Goal: Task Accomplishment & Management: Use online tool/utility

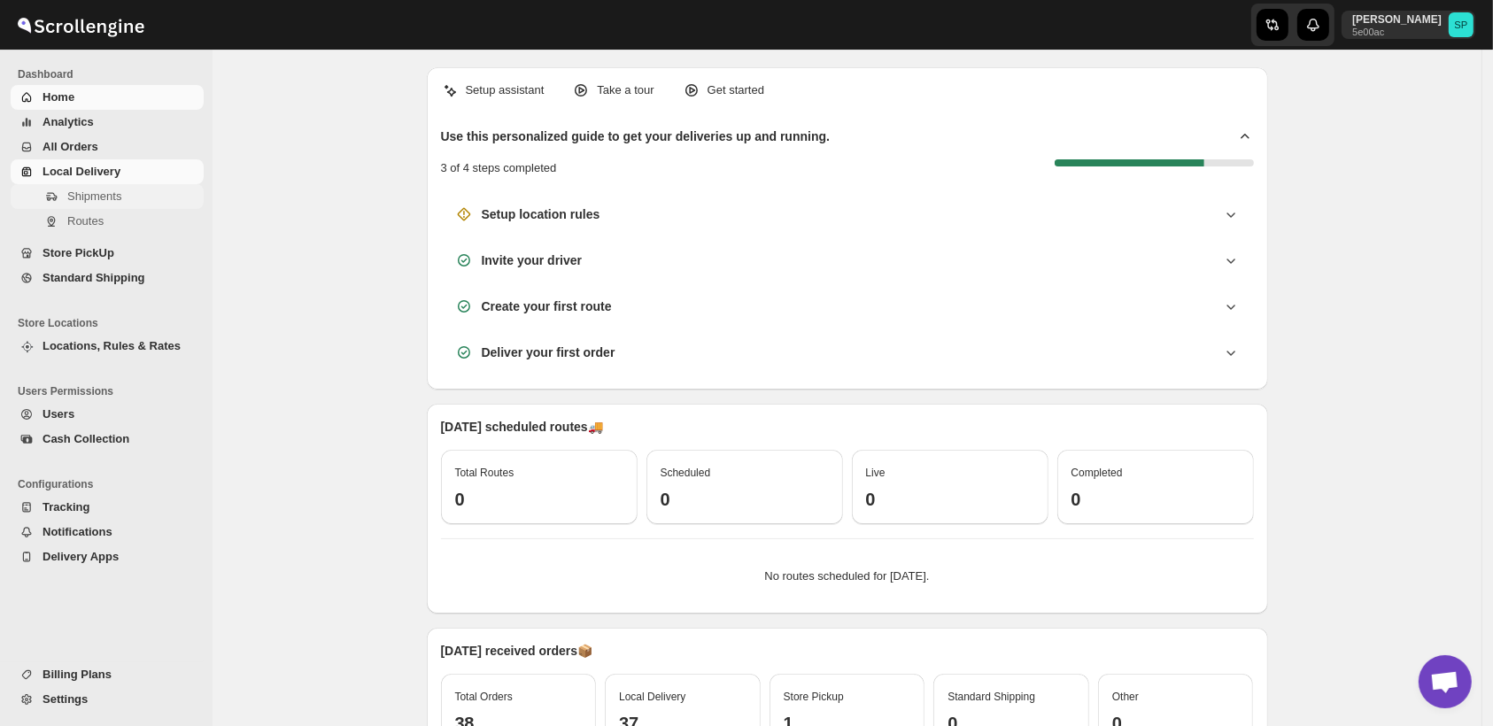
click at [96, 197] on span "Shipments" at bounding box center [94, 195] width 54 height 13
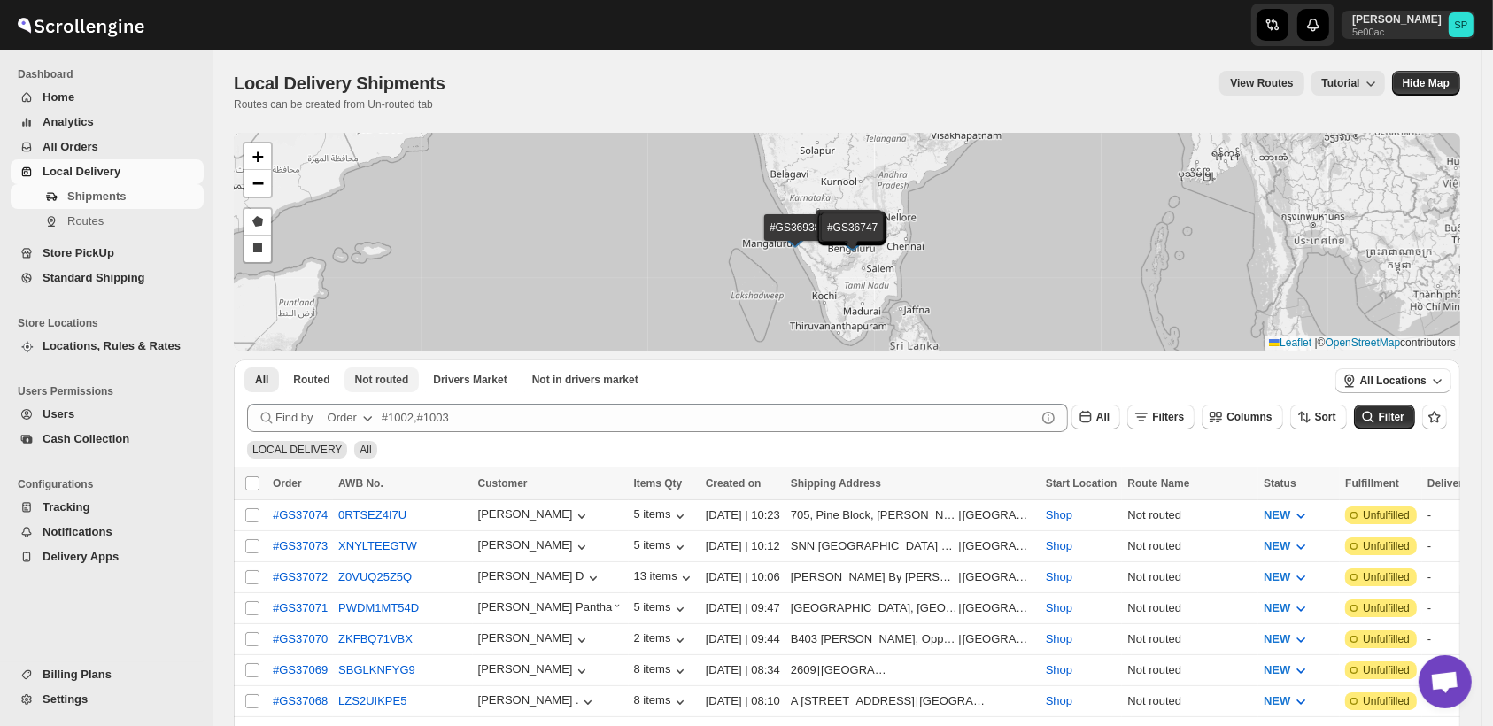
click at [377, 386] on span "Not routed" at bounding box center [382, 380] width 54 height 14
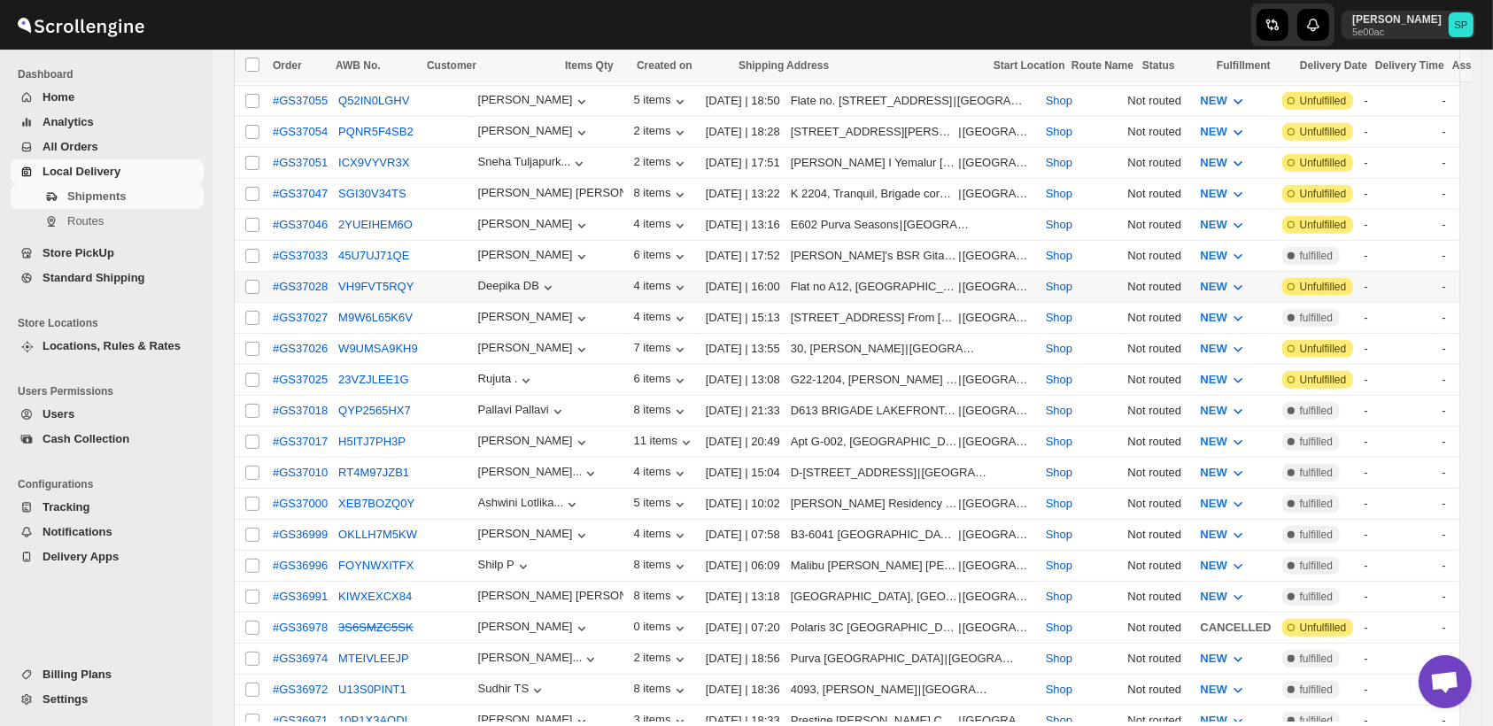
scroll to position [627, 0]
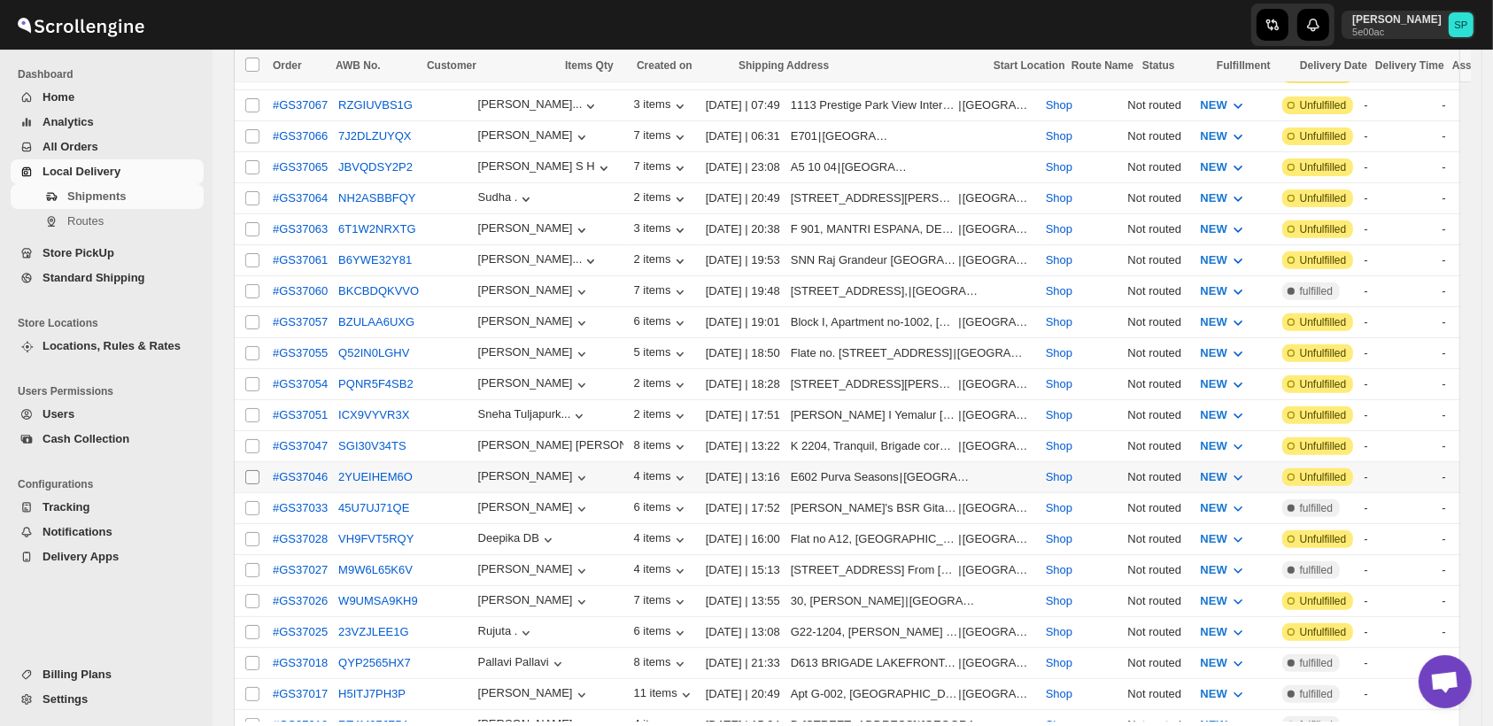
click at [256, 470] on input "Select shipment" at bounding box center [252, 477] width 14 height 14
checkbox input "true"
click at [254, 439] on input "Select shipment" at bounding box center [252, 446] width 14 height 14
checkbox input "true"
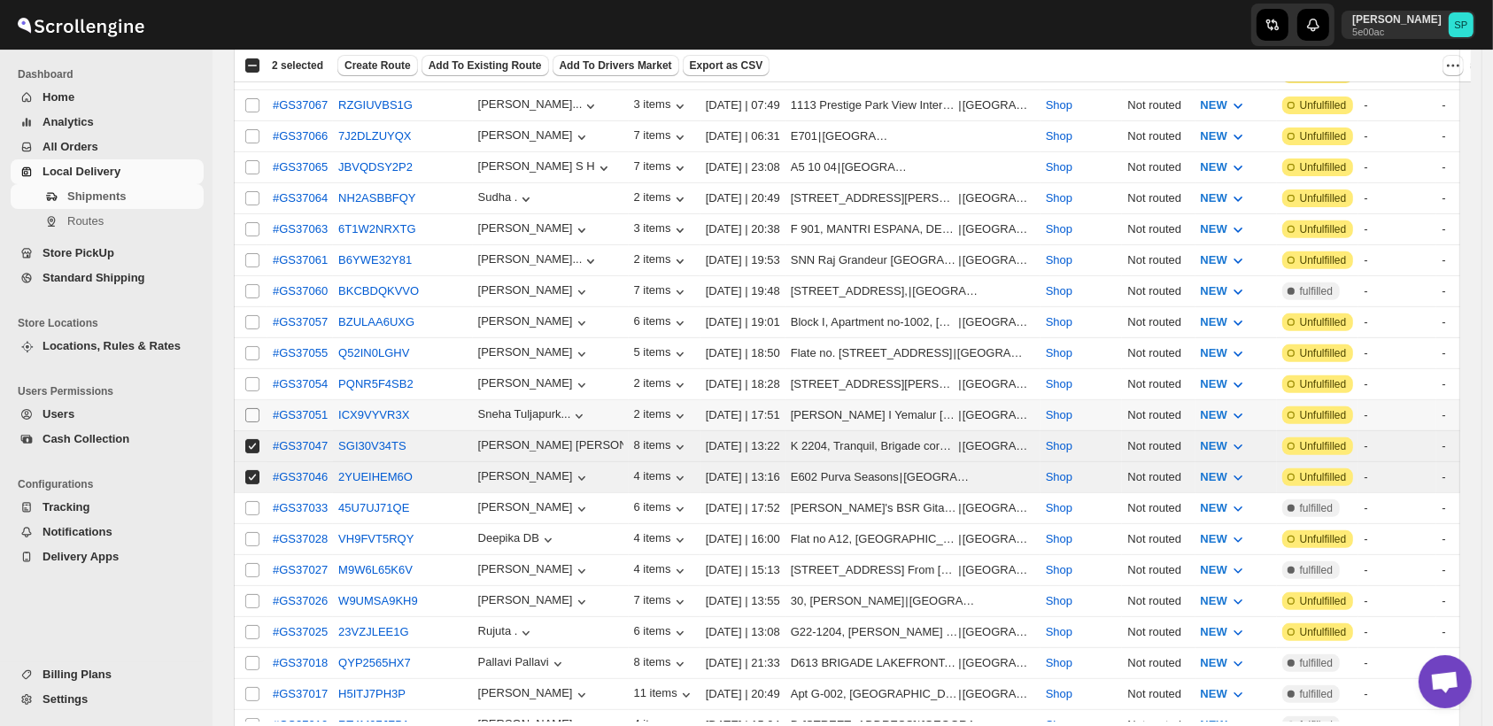
click at [252, 408] on input "Select shipment" at bounding box center [252, 415] width 14 height 14
checkbox input "true"
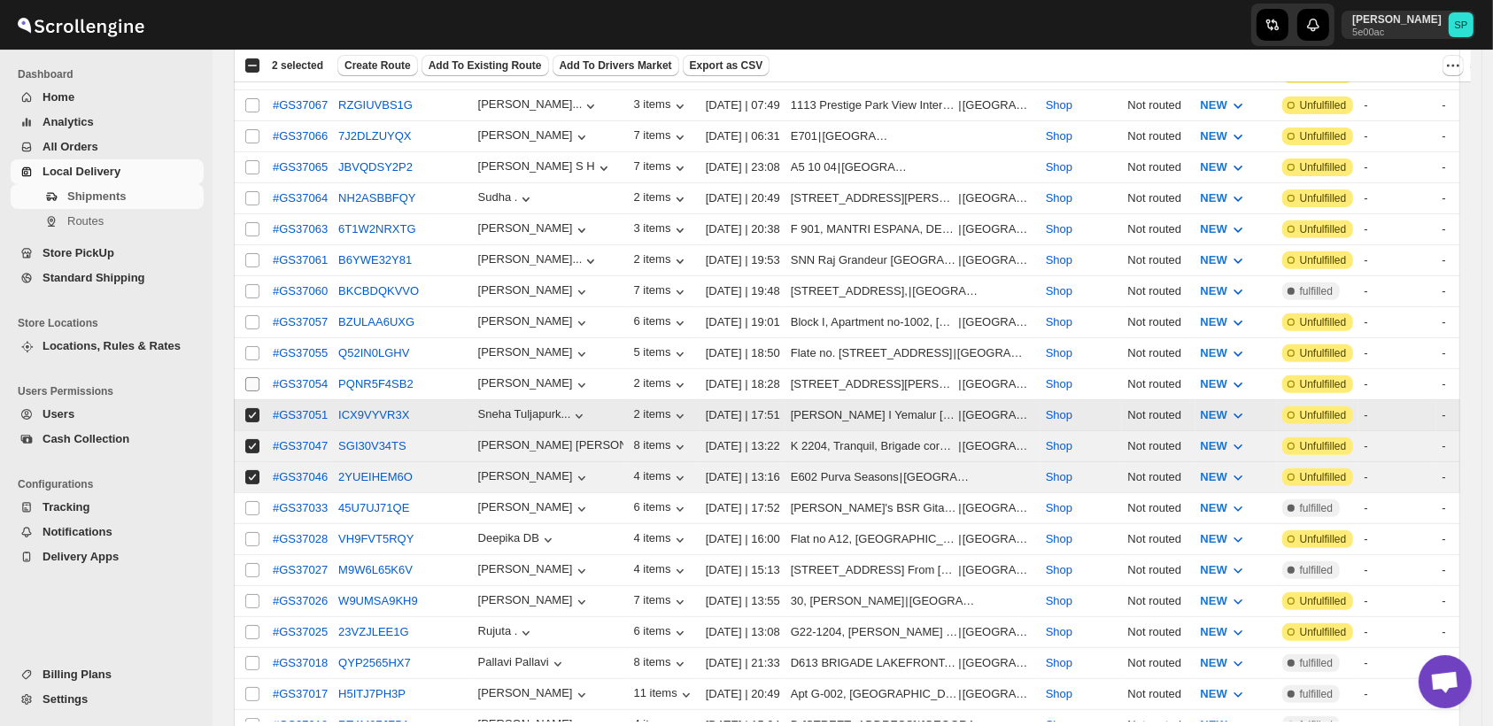
click at [252, 377] on input "Select shipment" at bounding box center [252, 384] width 14 height 14
checkbox input "true"
click at [253, 346] on input "Select shipment" at bounding box center [252, 353] width 14 height 14
checkbox input "true"
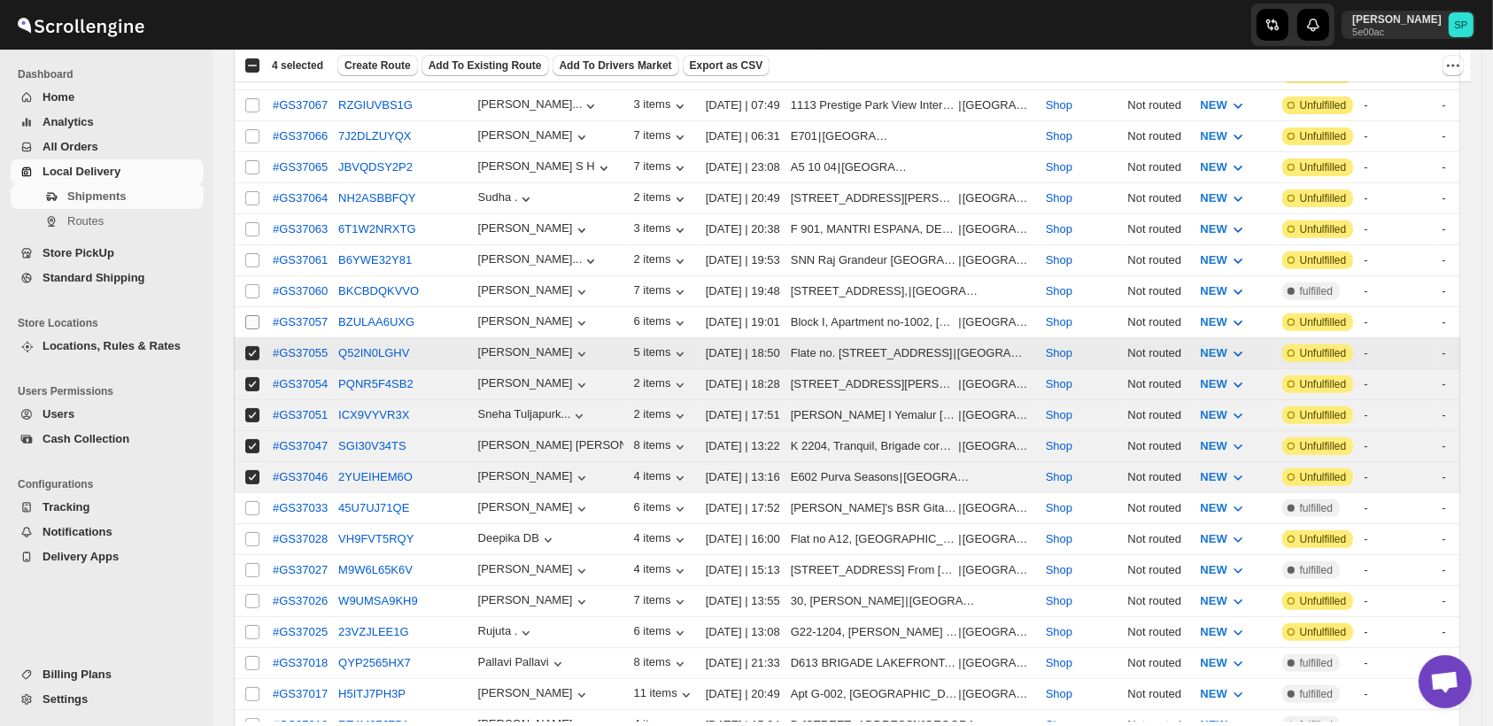
click at [253, 315] on input "Select shipment" at bounding box center [252, 322] width 14 height 14
checkbox input "true"
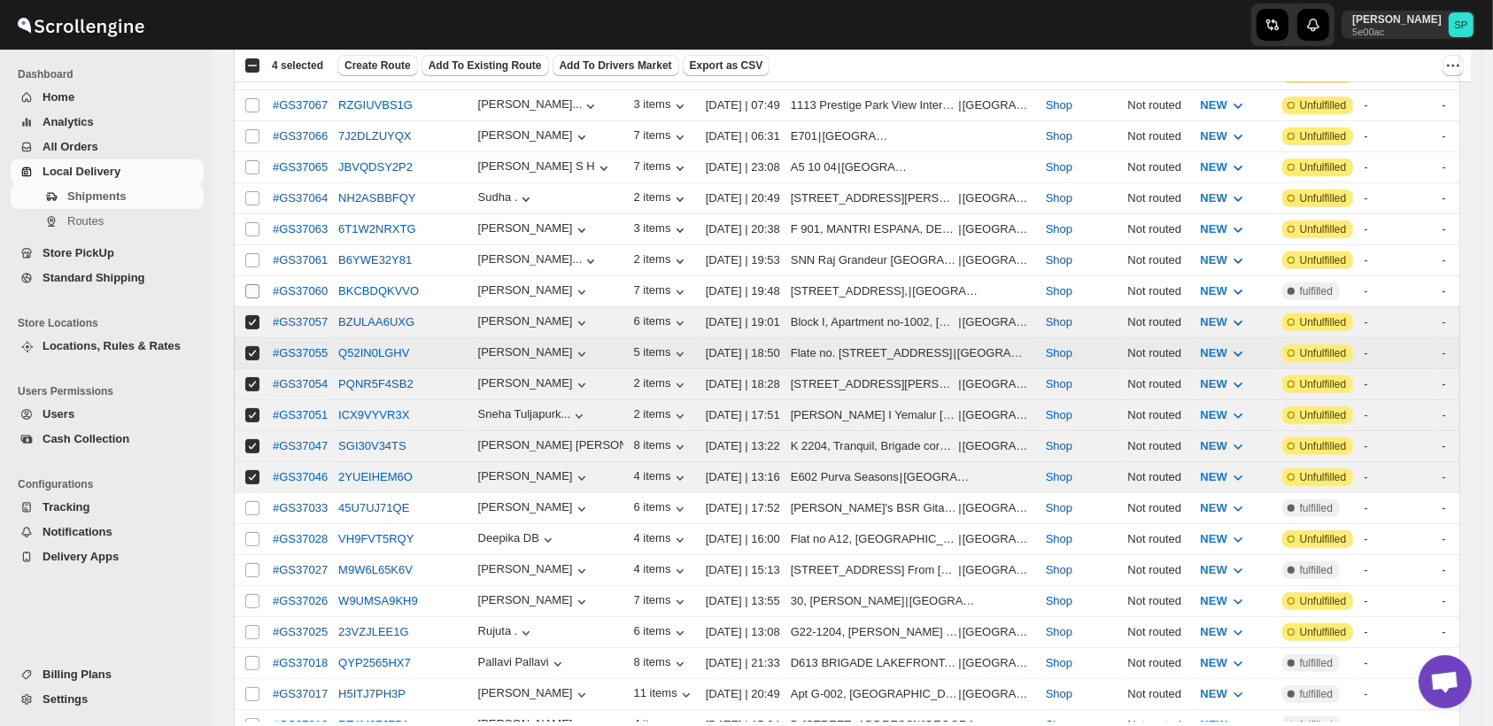
click at [255, 284] on input "Select shipment" at bounding box center [252, 291] width 14 height 14
checkbox input "true"
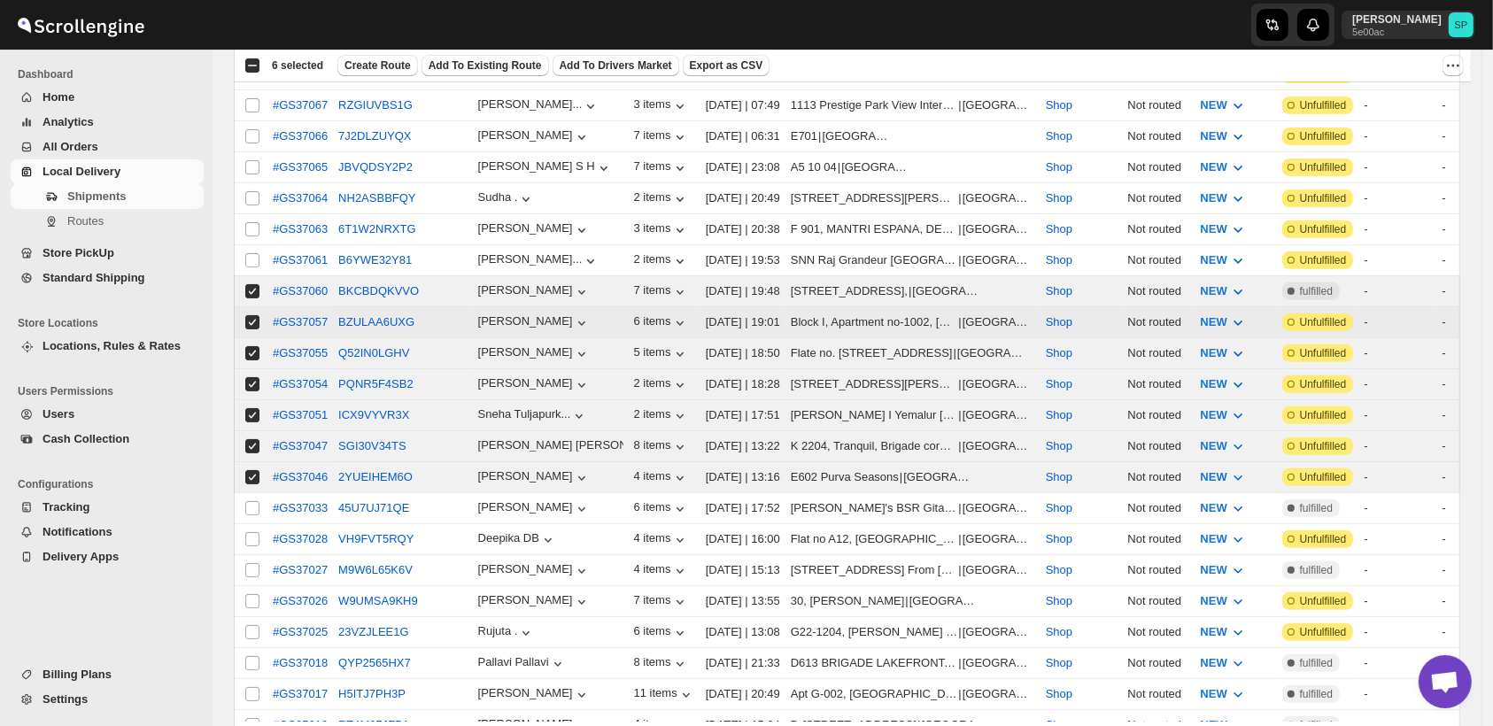
click at [255, 253] on input "Select shipment" at bounding box center [252, 260] width 14 height 14
checkbox input "true"
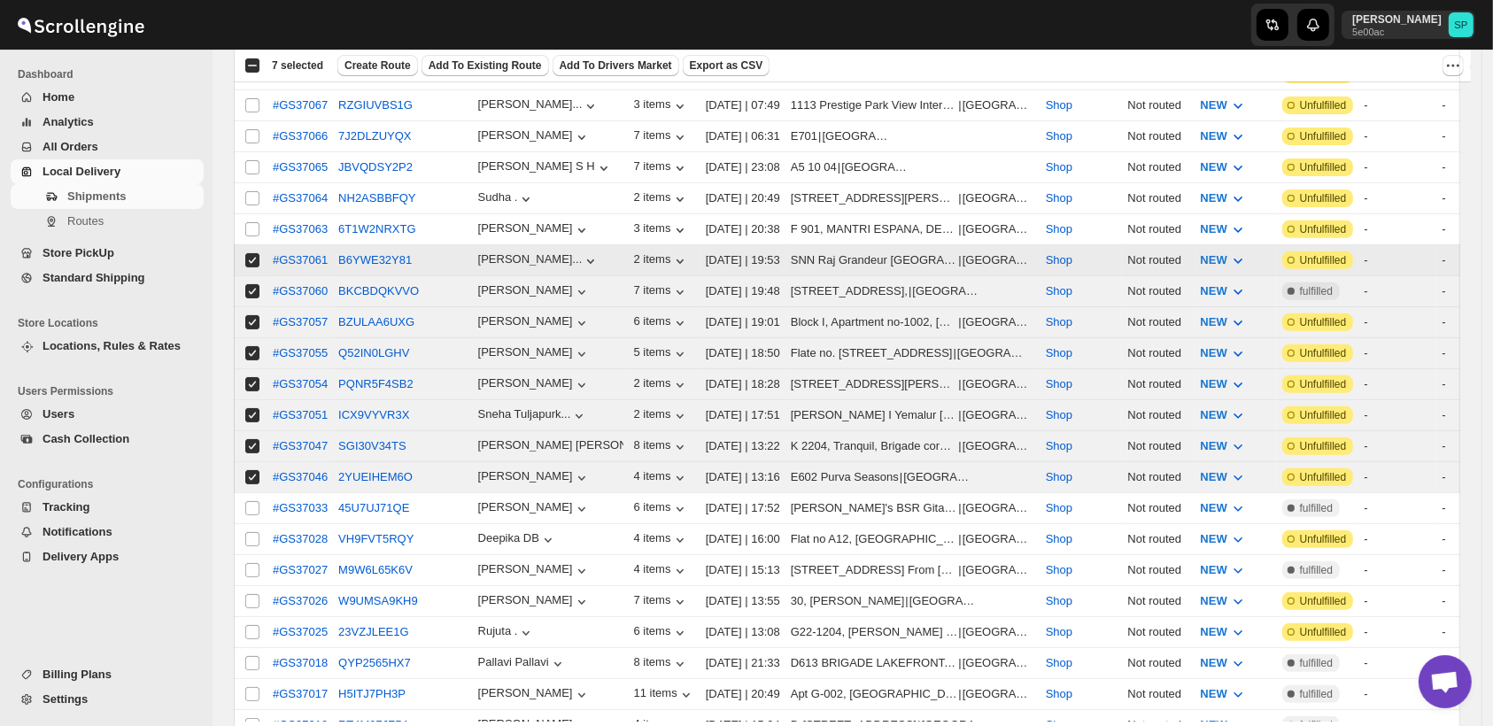
click at [251, 222] on input "Select shipment" at bounding box center [252, 229] width 14 height 14
checkbox input "true"
click at [251, 191] on input "Select shipment" at bounding box center [252, 198] width 14 height 14
checkbox input "true"
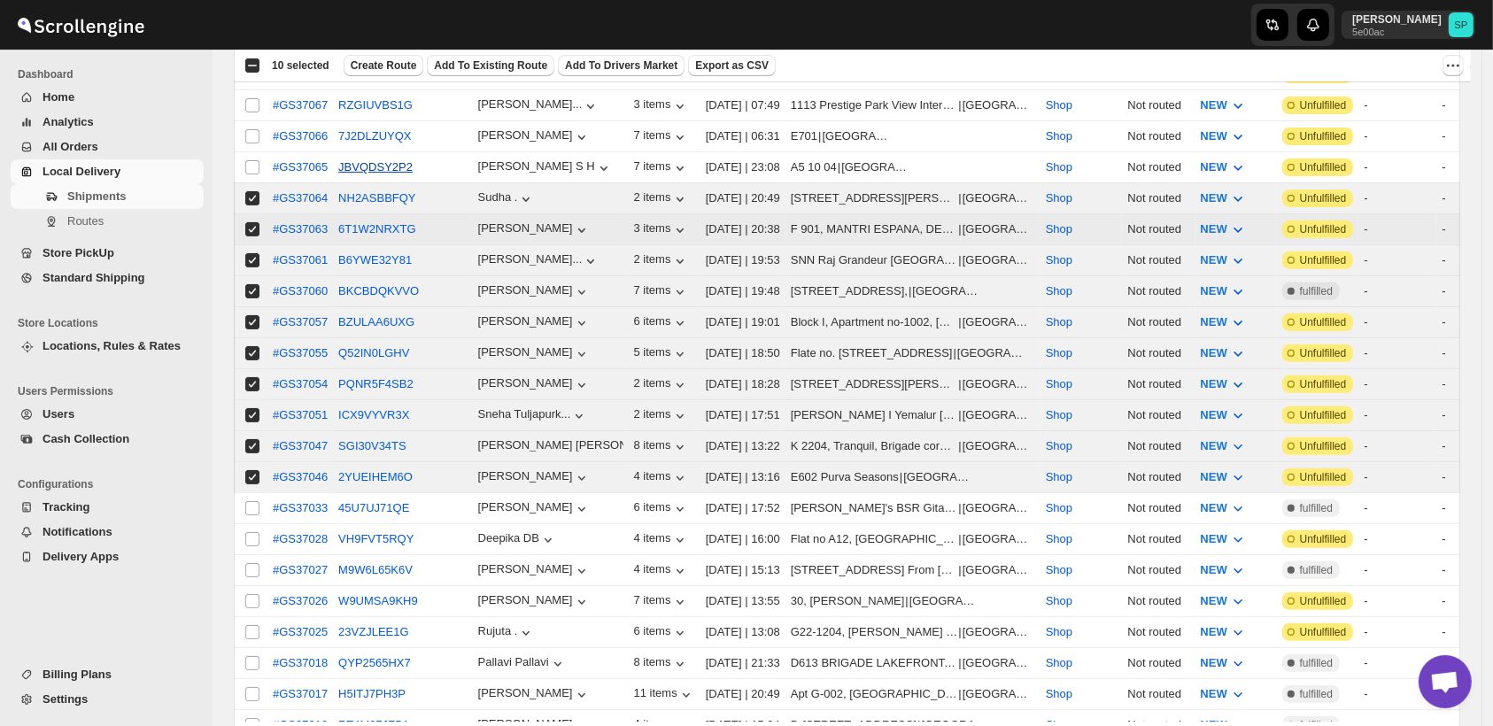
scroll to position [430, 0]
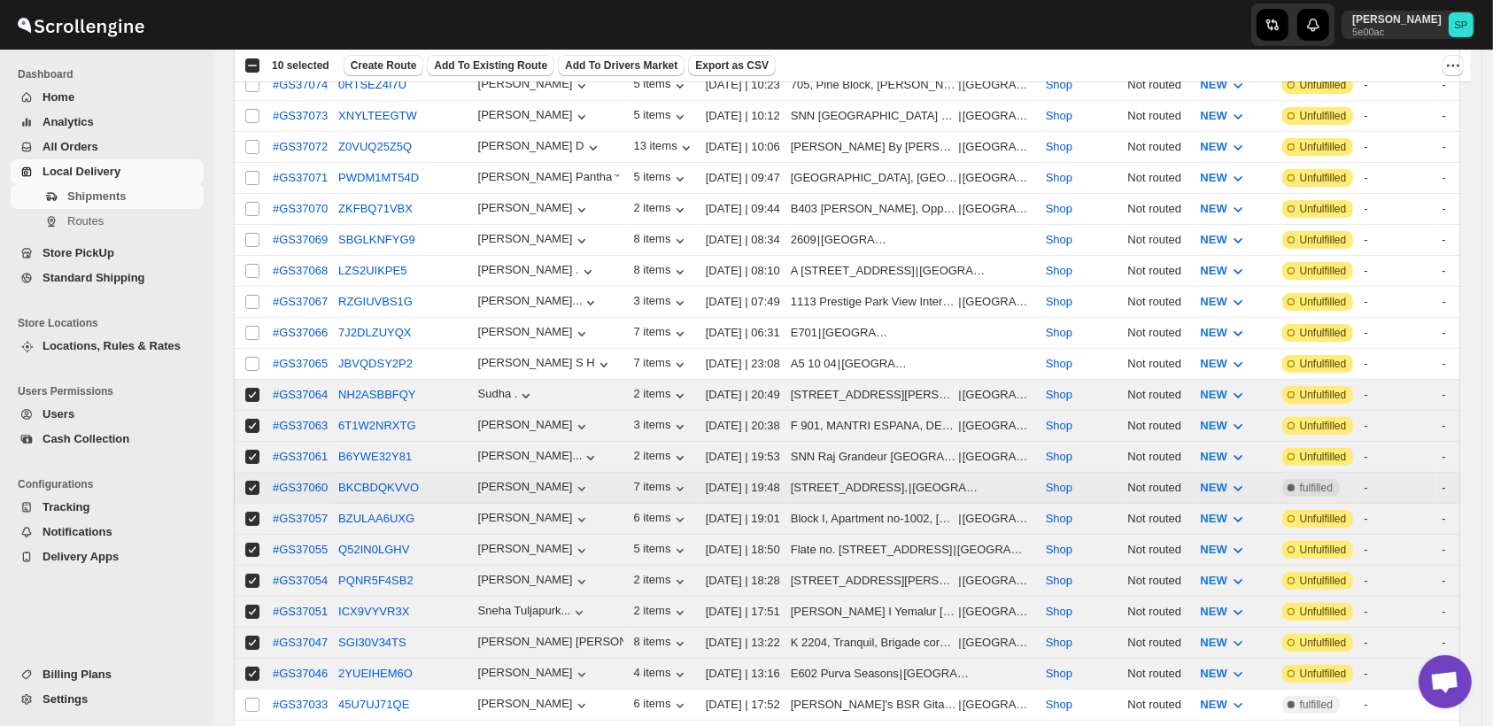
click at [245, 481] on input "Select shipment" at bounding box center [252, 488] width 14 height 14
checkbox input "false"
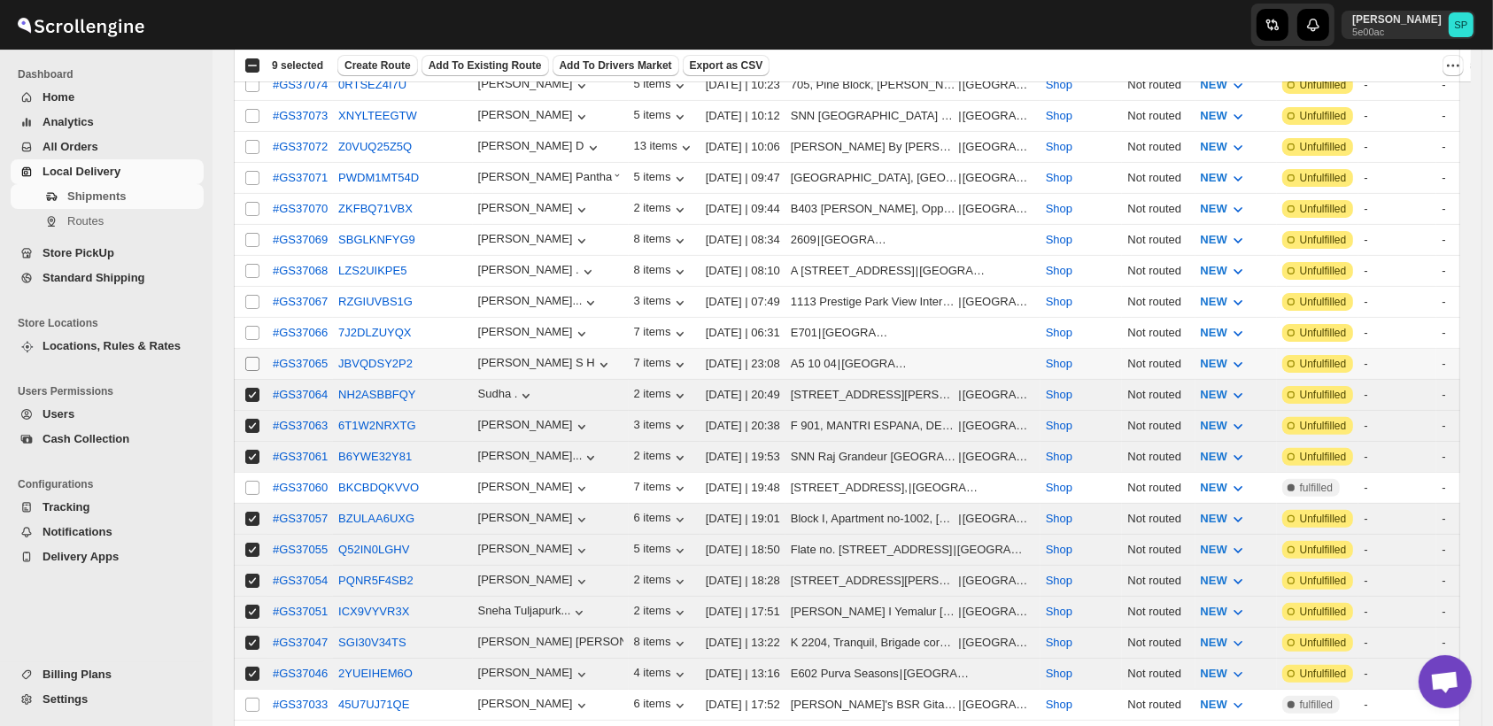
click at [251, 357] on input "Select shipment" at bounding box center [252, 364] width 14 height 14
checkbox input "true"
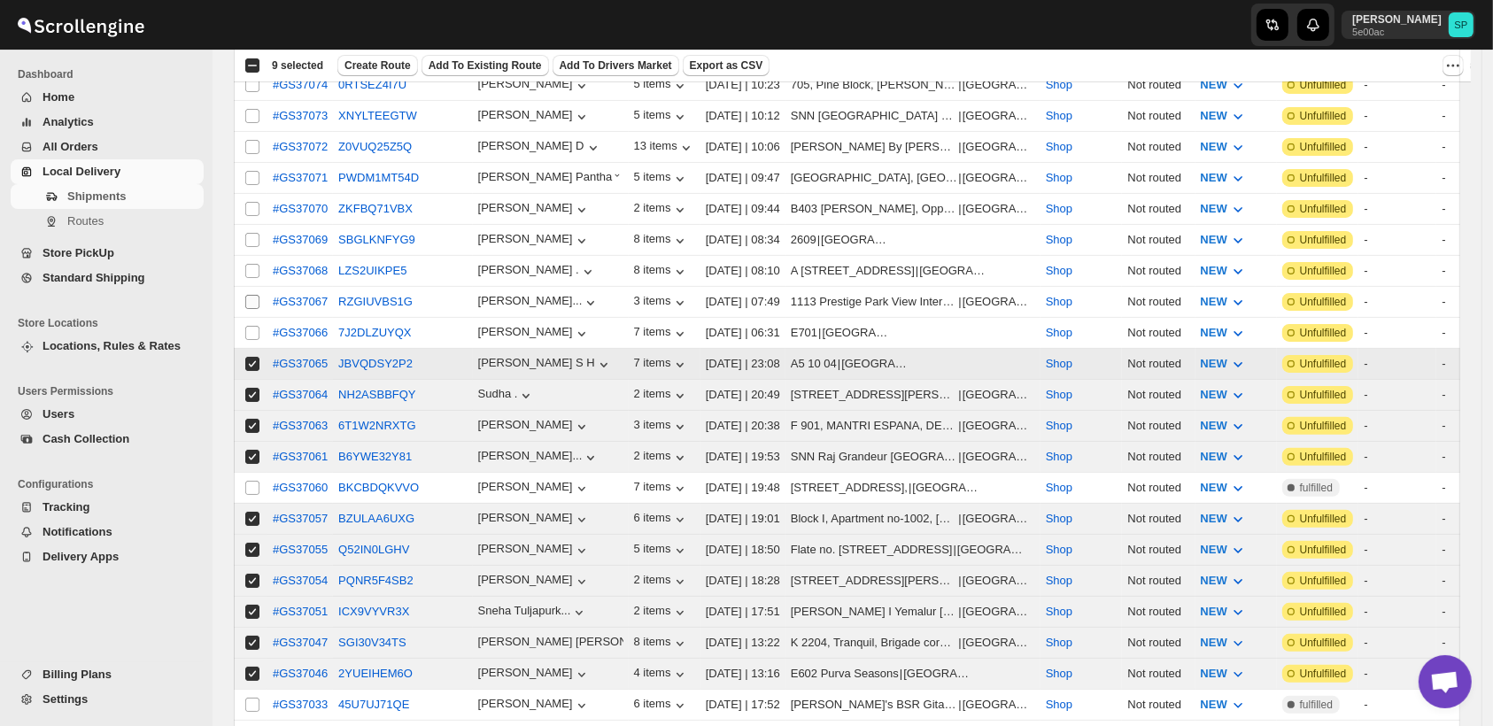
click at [252, 326] on input "Select shipment" at bounding box center [252, 333] width 14 height 14
checkbox input "true"
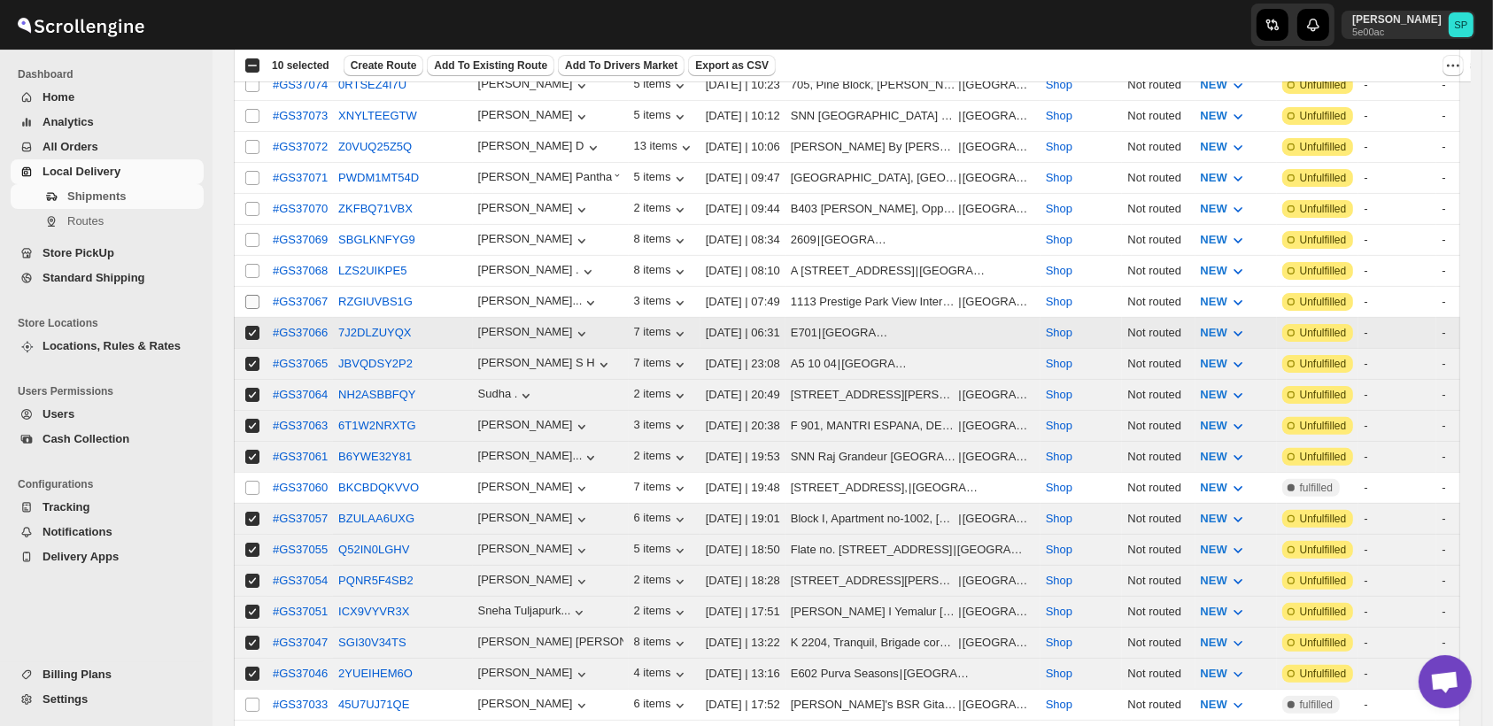
click at [254, 295] on input "Select shipment" at bounding box center [252, 302] width 14 height 14
checkbox input "true"
click at [253, 264] on input "Select shipment" at bounding box center [252, 271] width 14 height 14
checkbox input "true"
click at [255, 233] on input "Select shipment" at bounding box center [252, 240] width 14 height 14
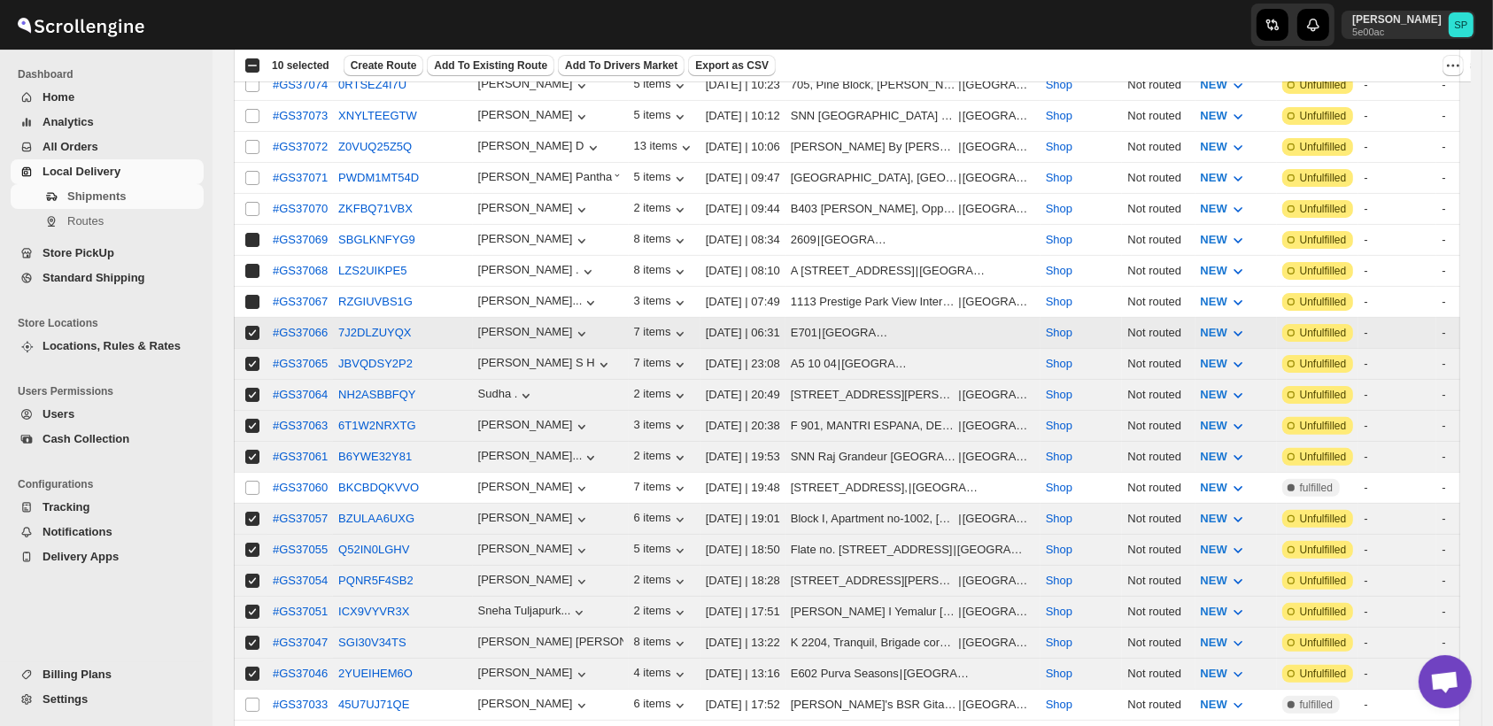
checkbox input "true"
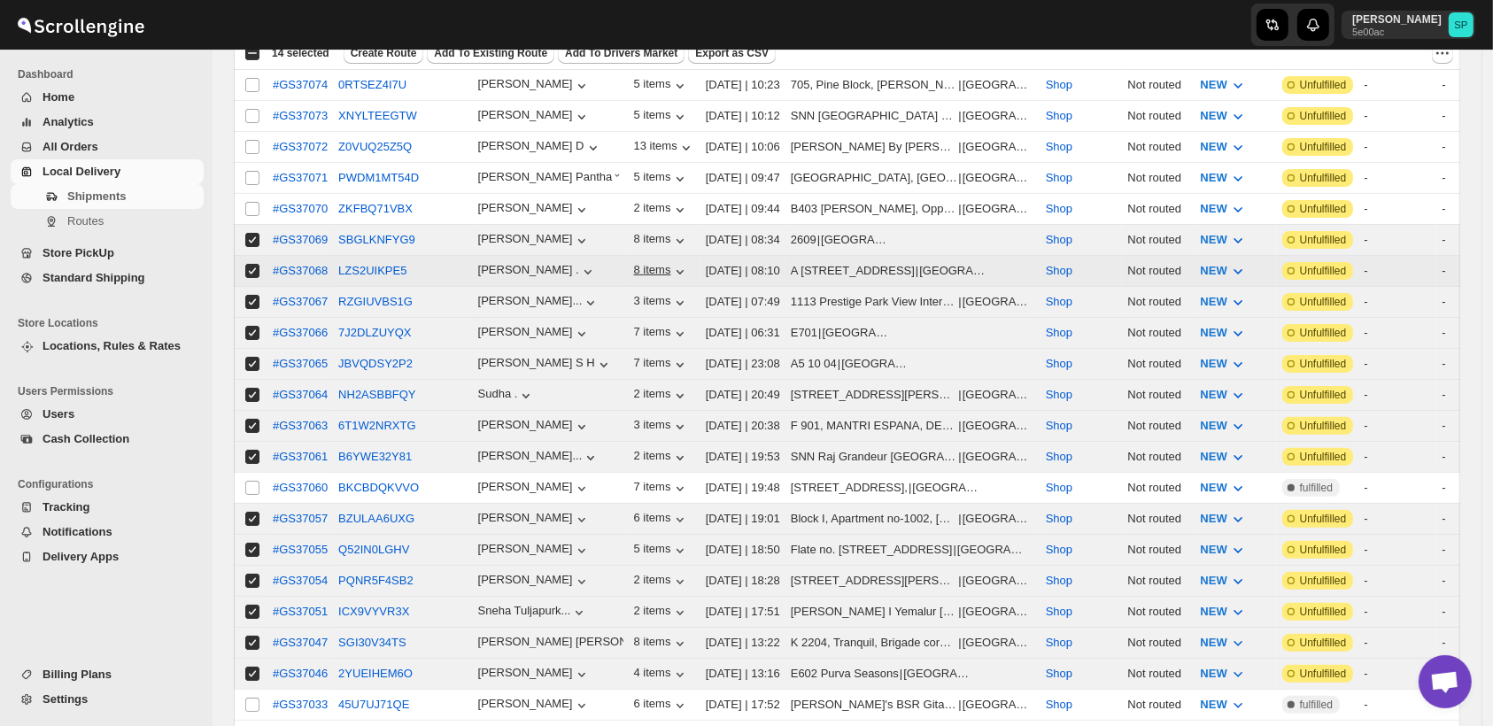
scroll to position [234, 0]
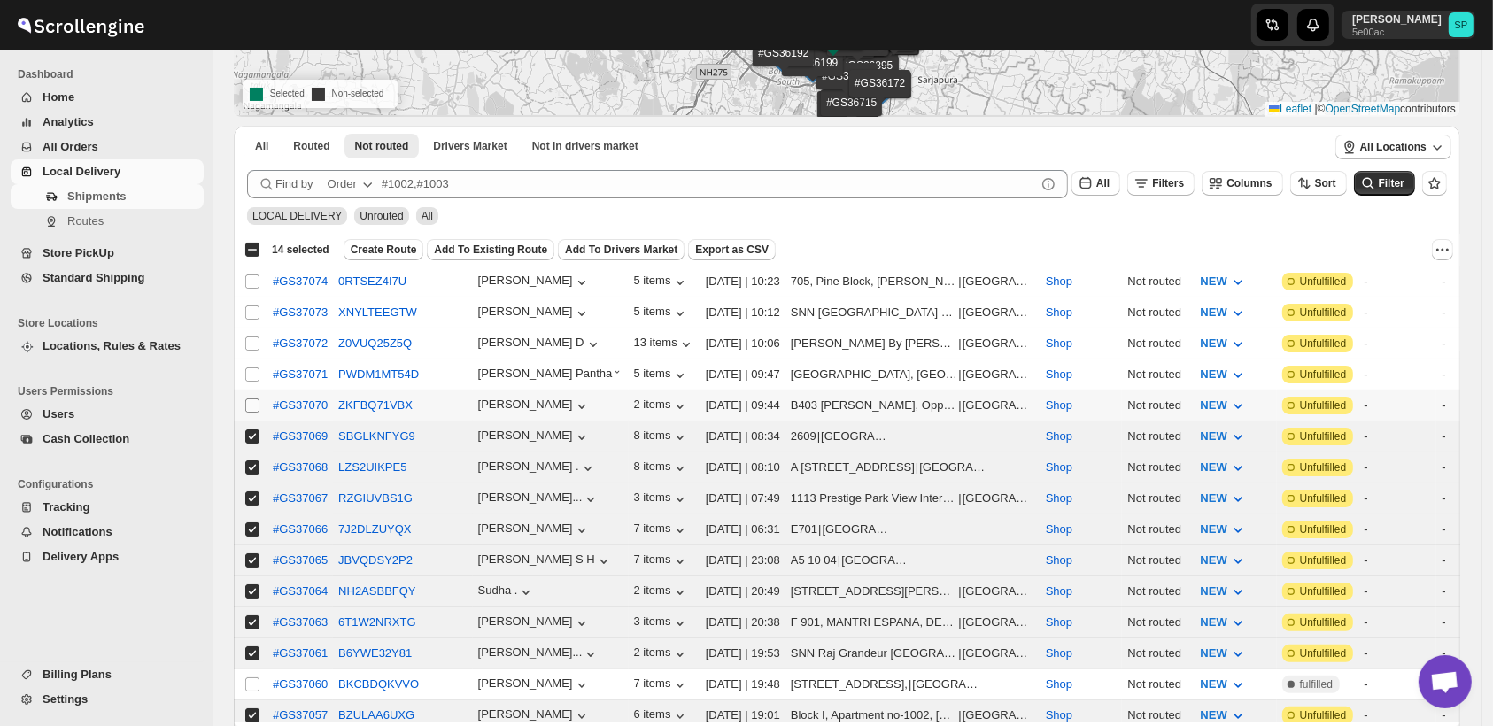
click at [254, 398] on input "Select shipment" at bounding box center [252, 405] width 14 height 14
checkbox input "true"
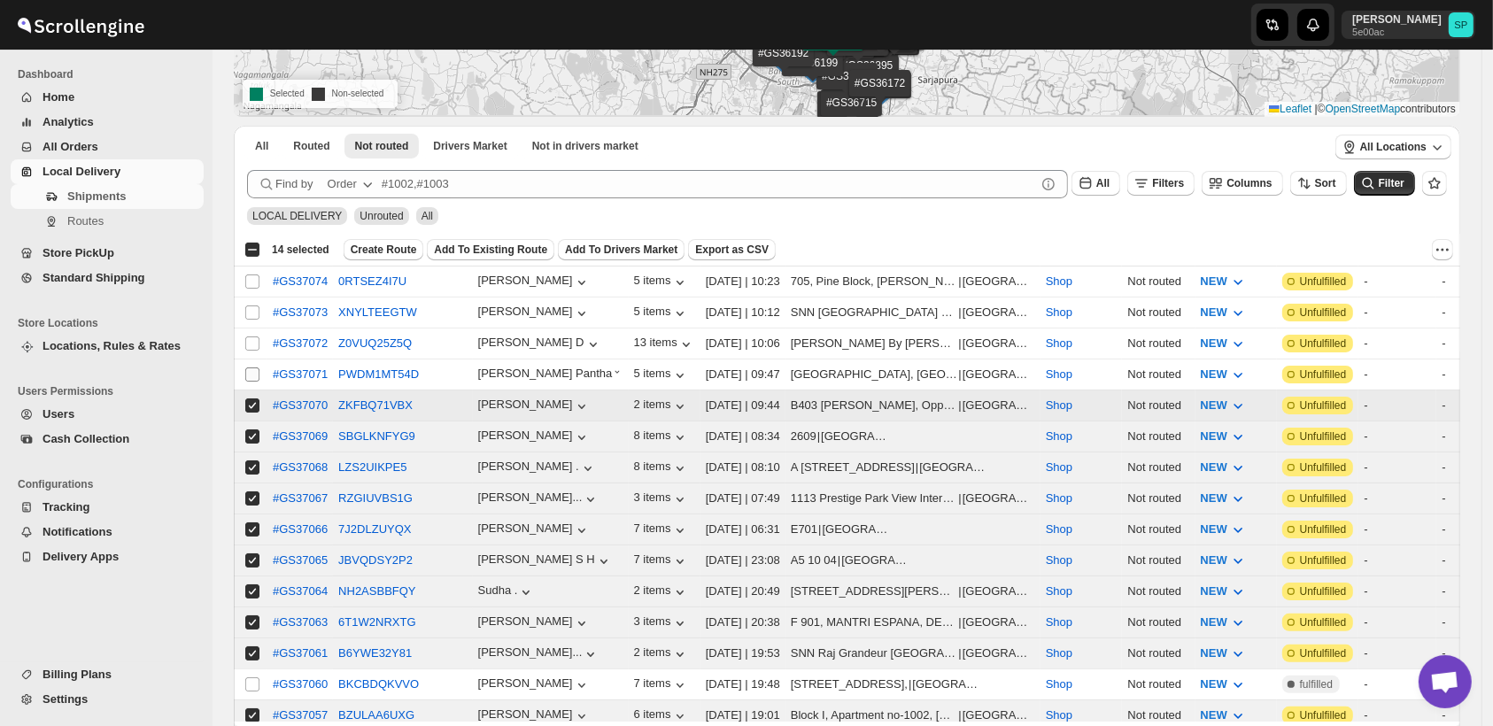
click at [255, 376] on input "Select shipment" at bounding box center [252, 374] width 14 height 14
checkbox input "true"
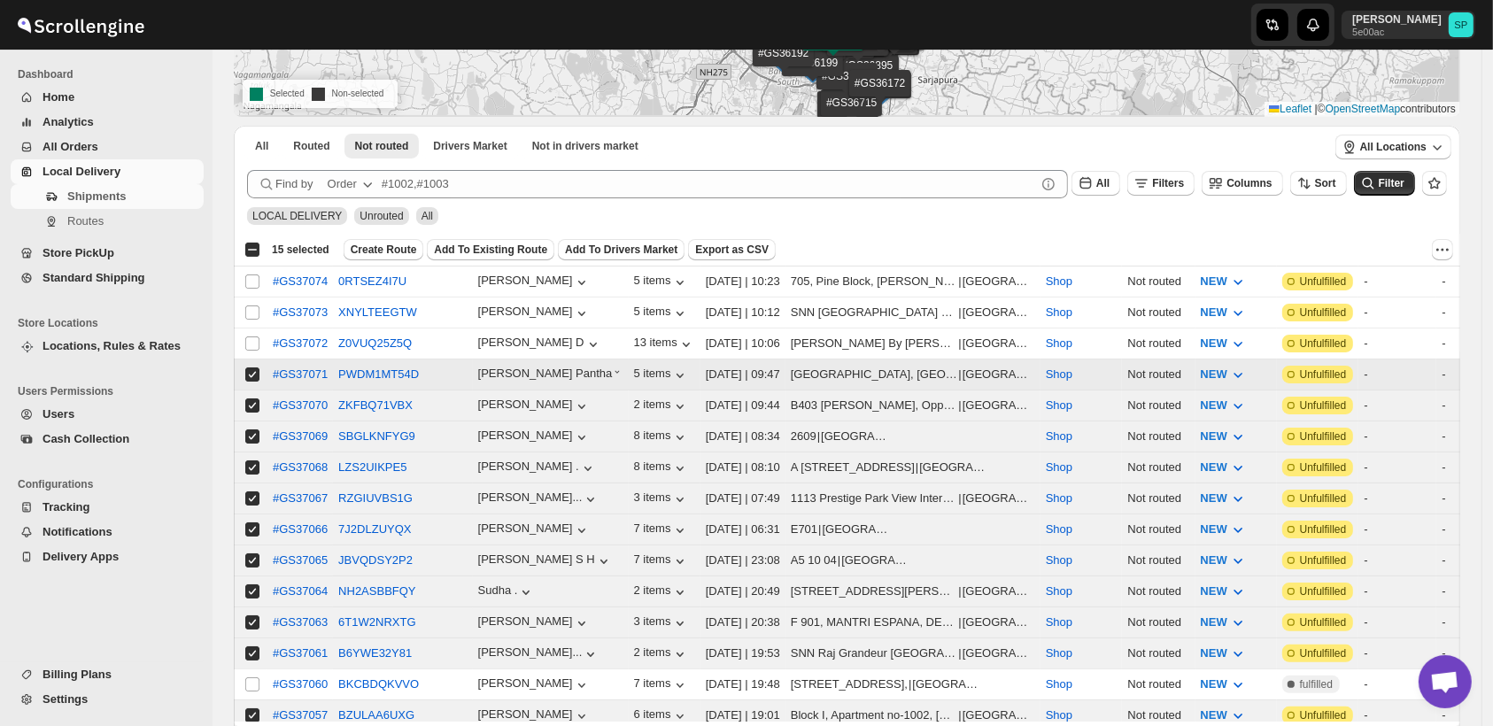
click at [255, 359] on td "Select shipment" at bounding box center [251, 374] width 34 height 31
click at [255, 336] on input "Select shipment" at bounding box center [252, 343] width 14 height 14
checkbox input "true"
click at [252, 305] on input "Select shipment" at bounding box center [252, 312] width 14 height 14
checkbox input "true"
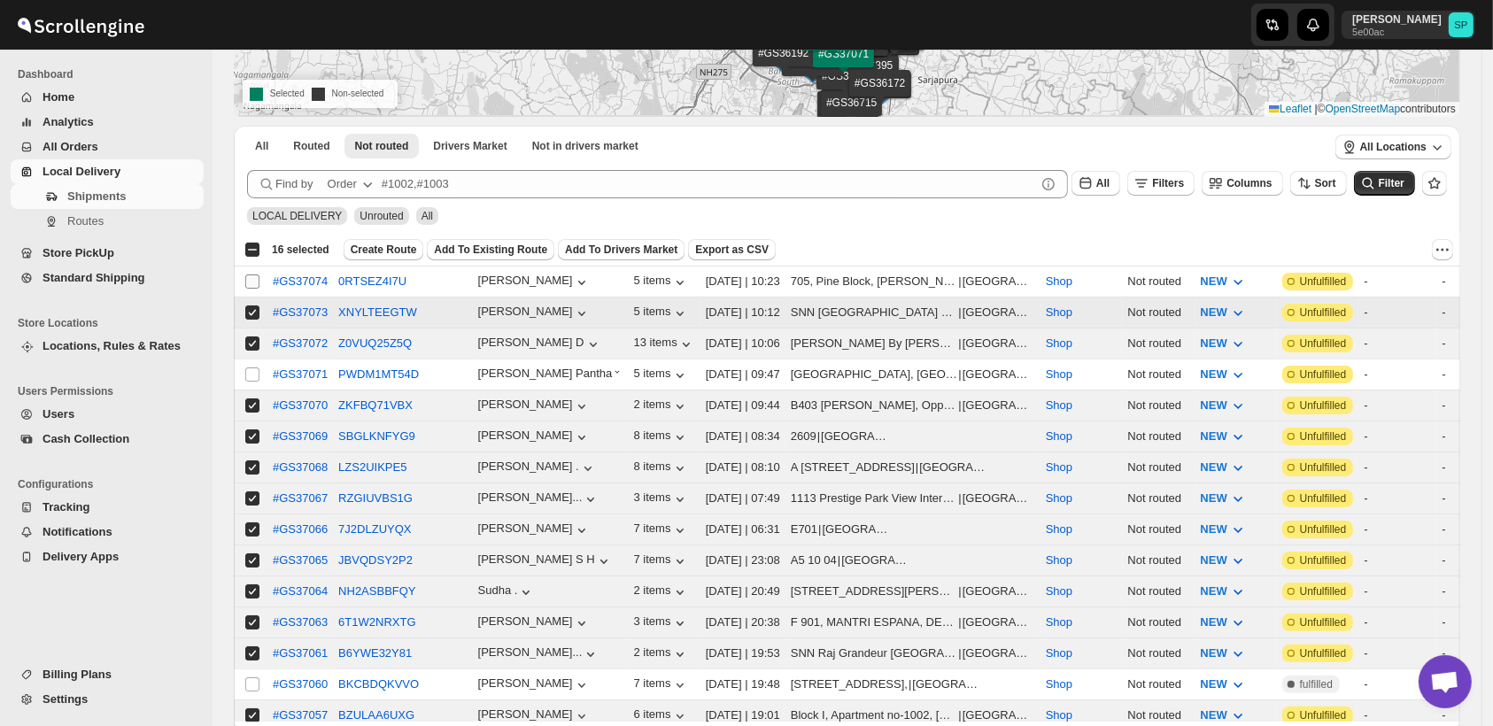
checkbox input "false"
click at [252, 285] on input "Select shipment" at bounding box center [252, 281] width 14 height 14
checkbox input "true"
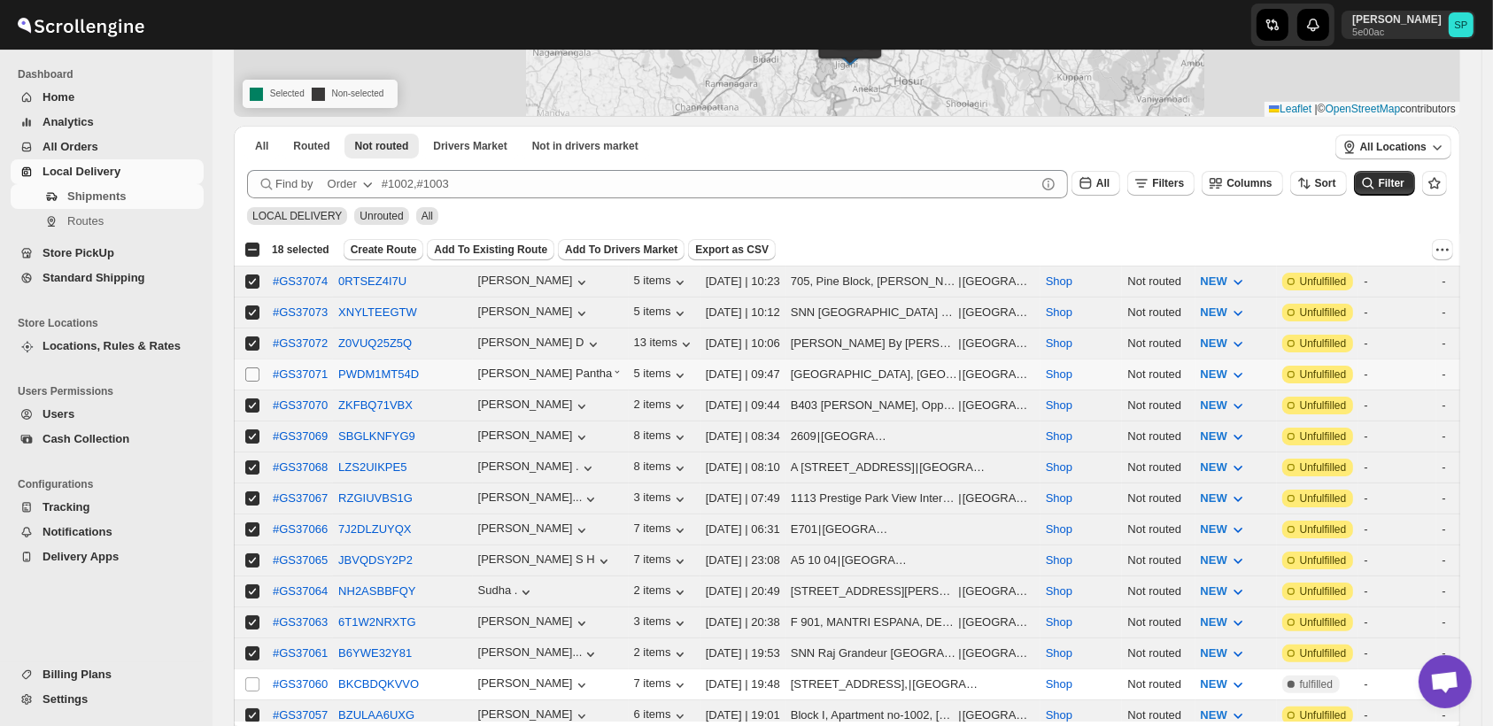
click at [251, 373] on input "Select shipment" at bounding box center [252, 374] width 14 height 14
checkbox input "true"
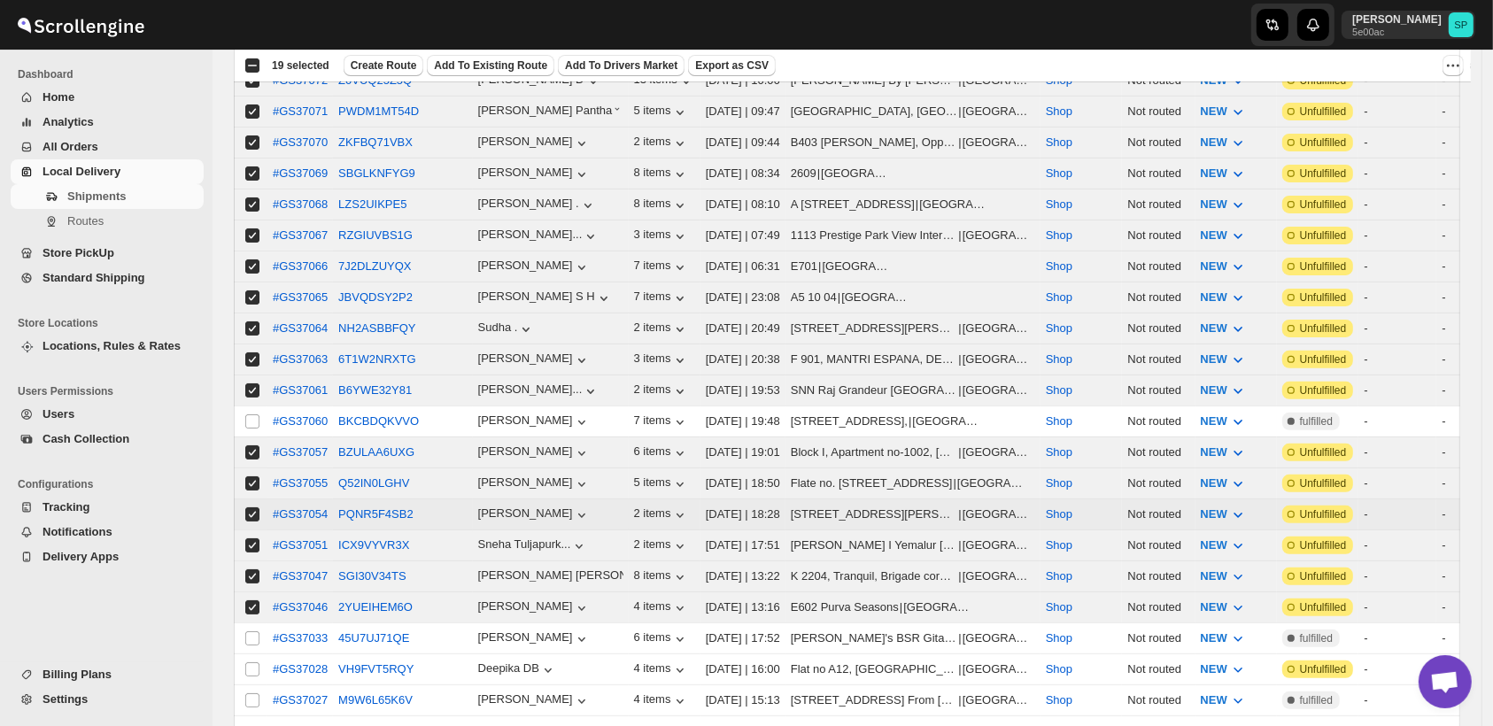
scroll to position [0, 0]
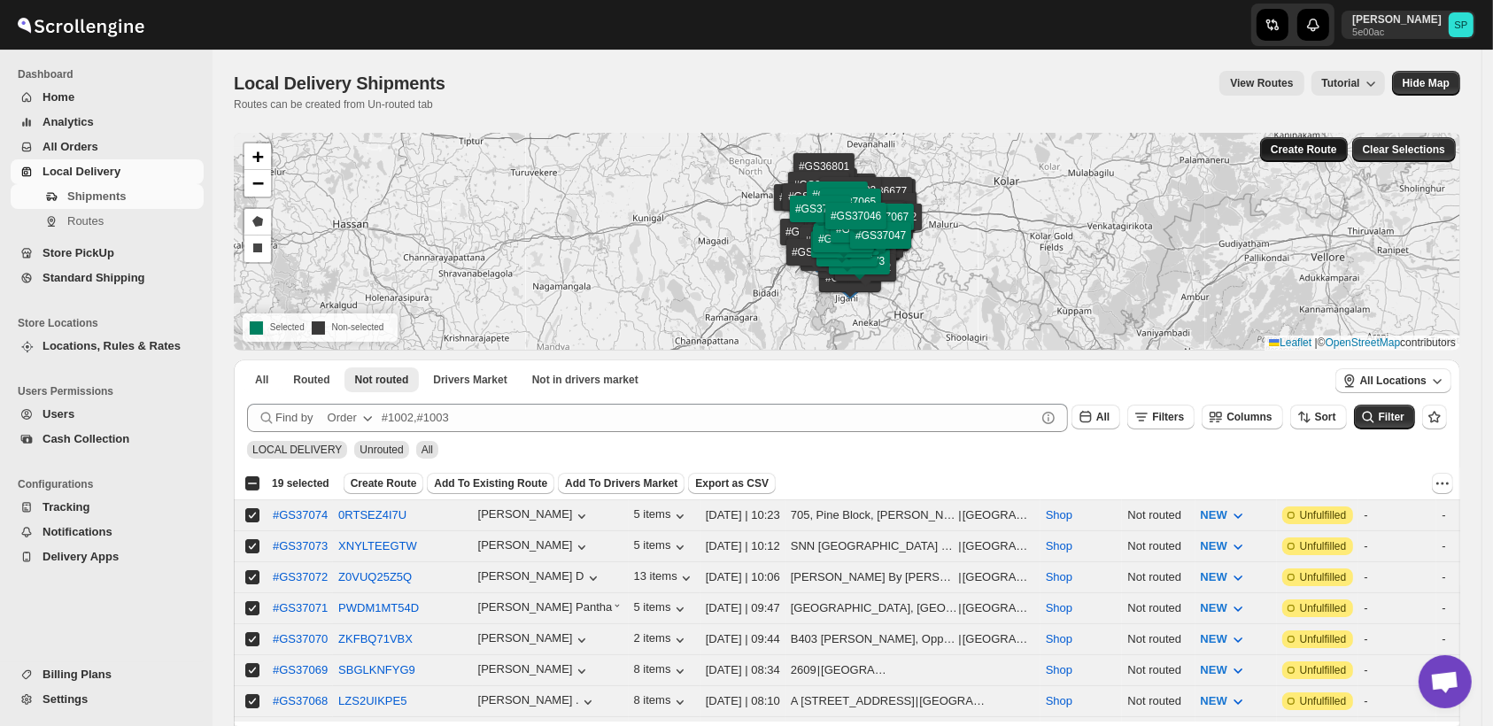
click at [1296, 148] on span "Create Route" at bounding box center [1304, 150] width 66 height 14
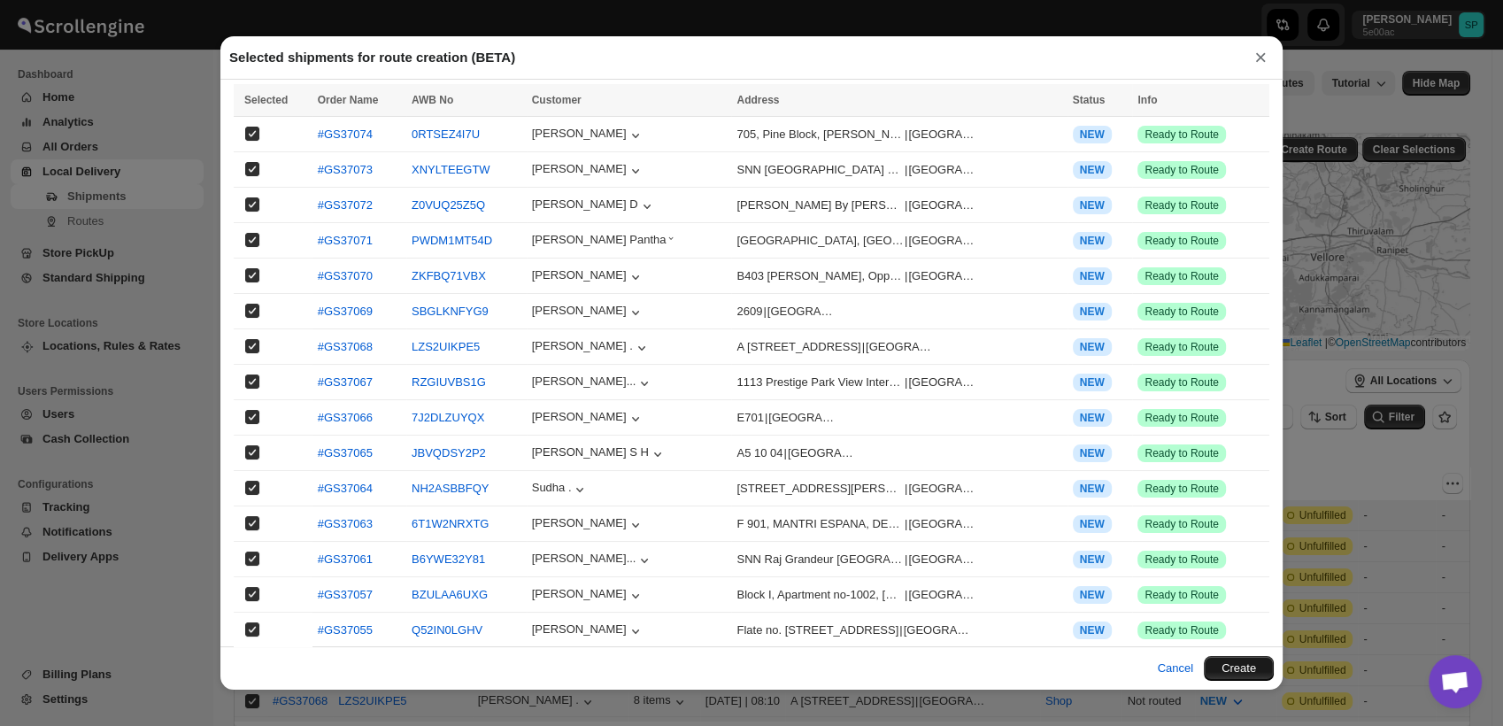
click at [1255, 664] on button "Create" at bounding box center [1239, 668] width 70 height 25
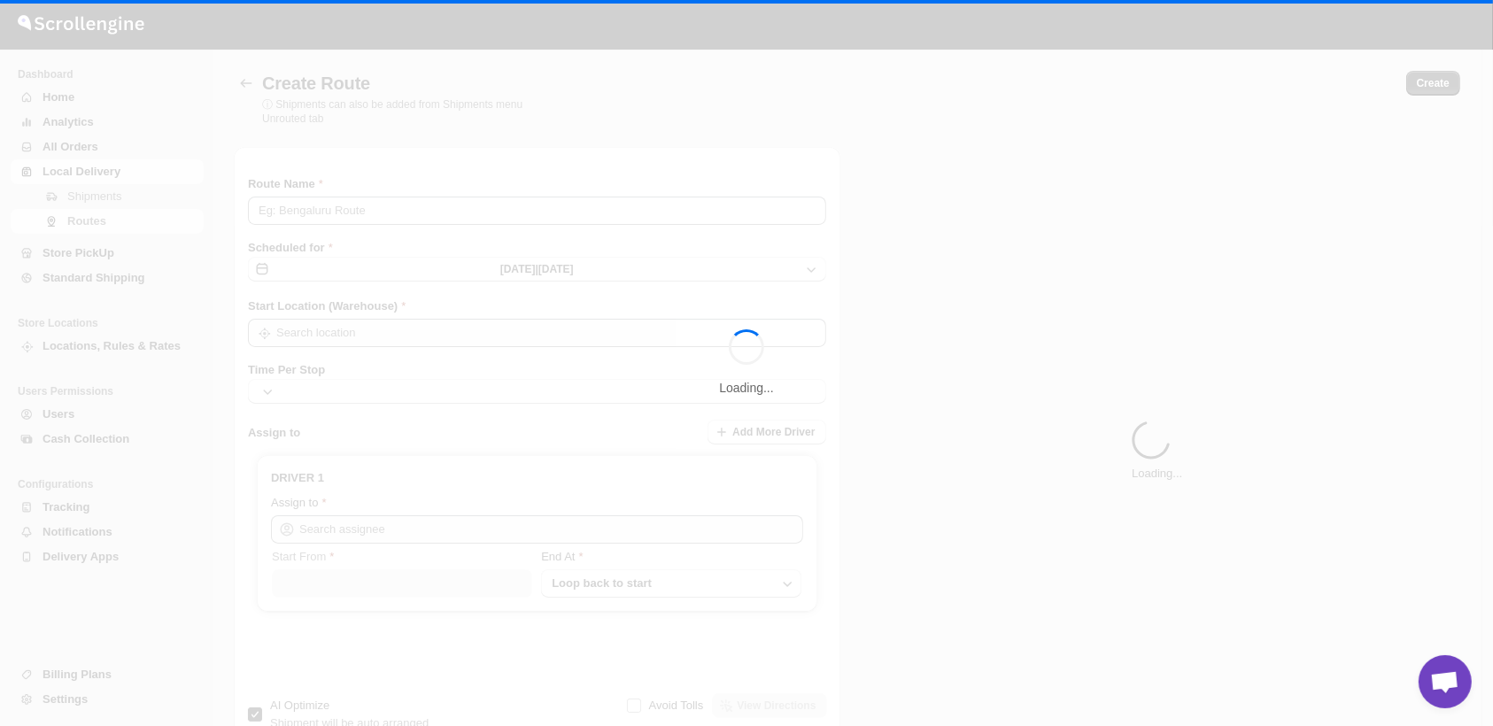
type input "Route - 18/08-1103"
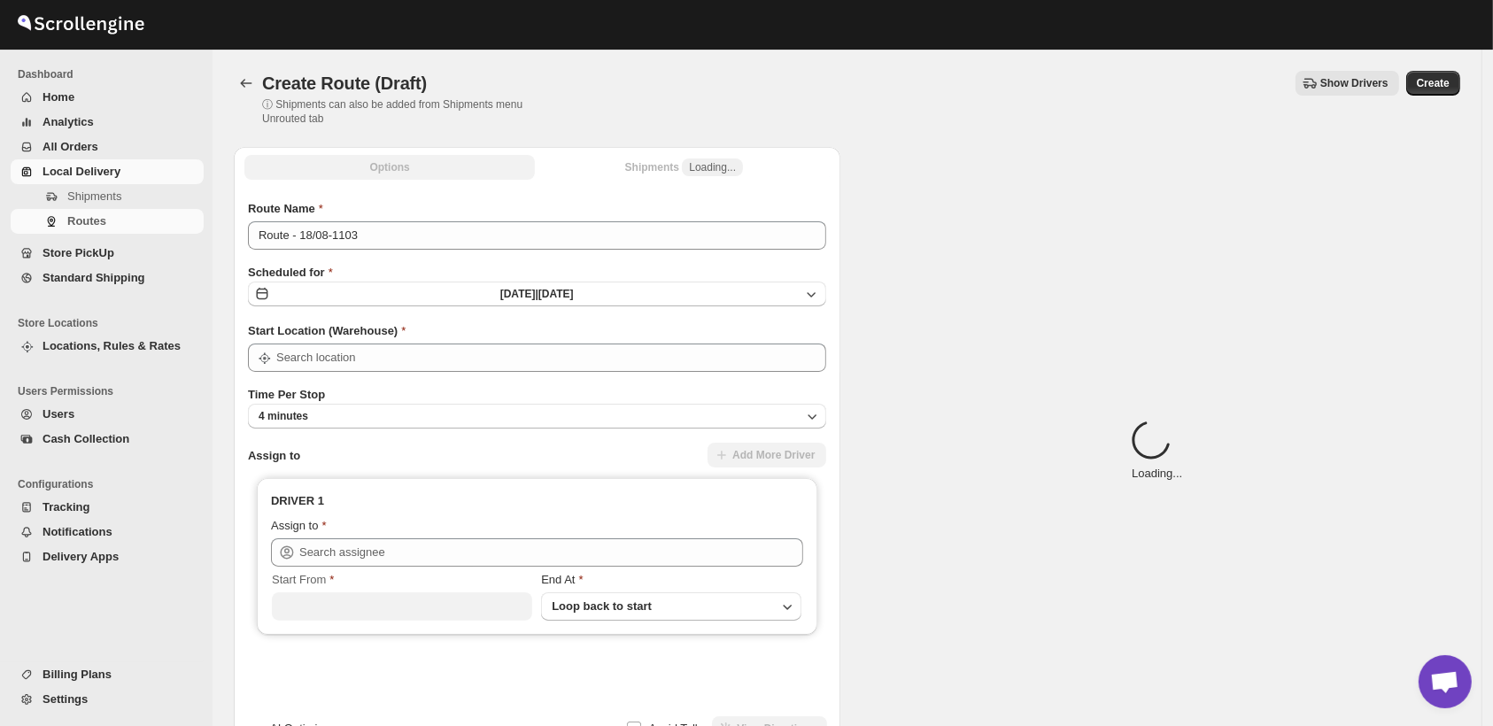
type input "Shop"
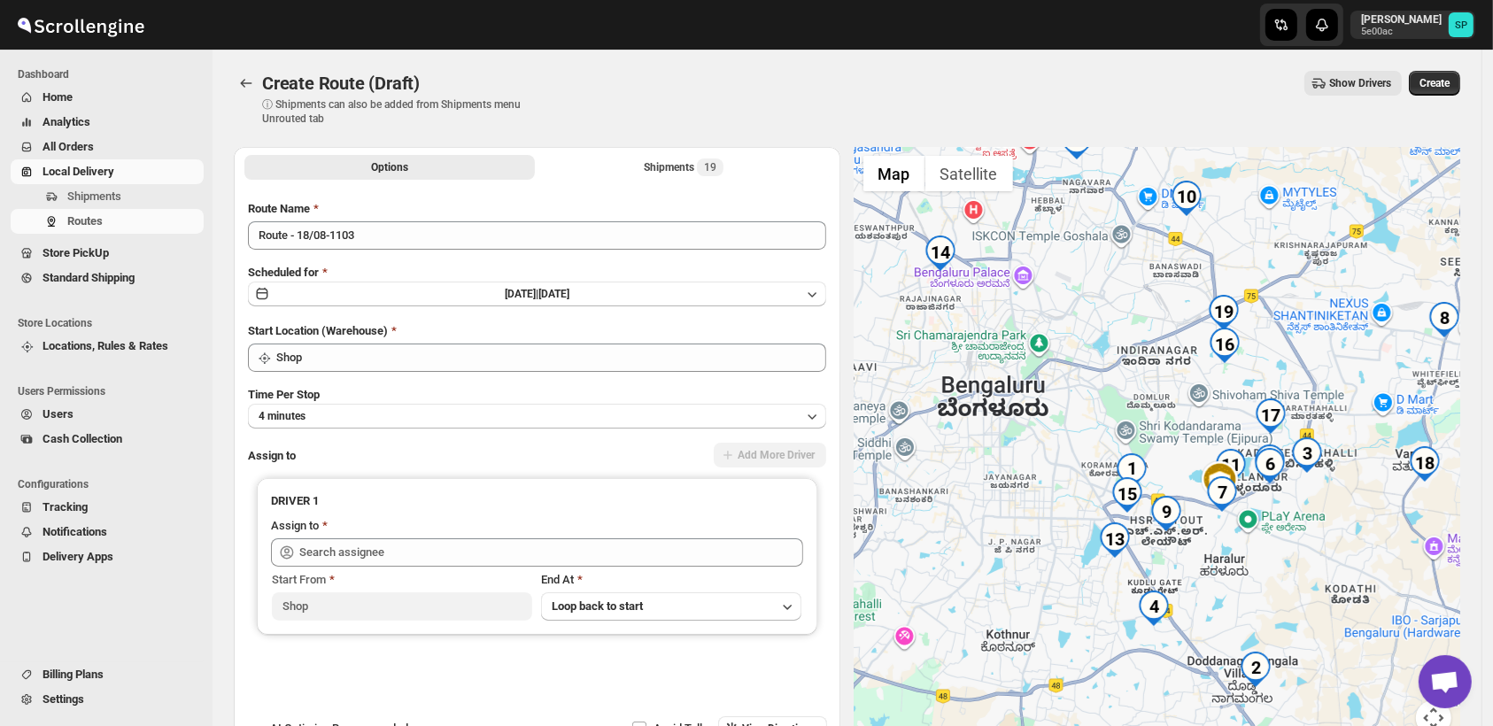
drag, startPoint x: 1298, startPoint y: 578, endPoint x: 1363, endPoint y: 632, distance: 84.9
click at [1363, 632] on div at bounding box center [1157, 452] width 606 height 610
drag, startPoint x: 680, startPoint y: 161, endPoint x: 679, endPoint y: 177, distance: 16.0
click at [679, 161] on div "Shipments 19" at bounding box center [684, 167] width 80 height 18
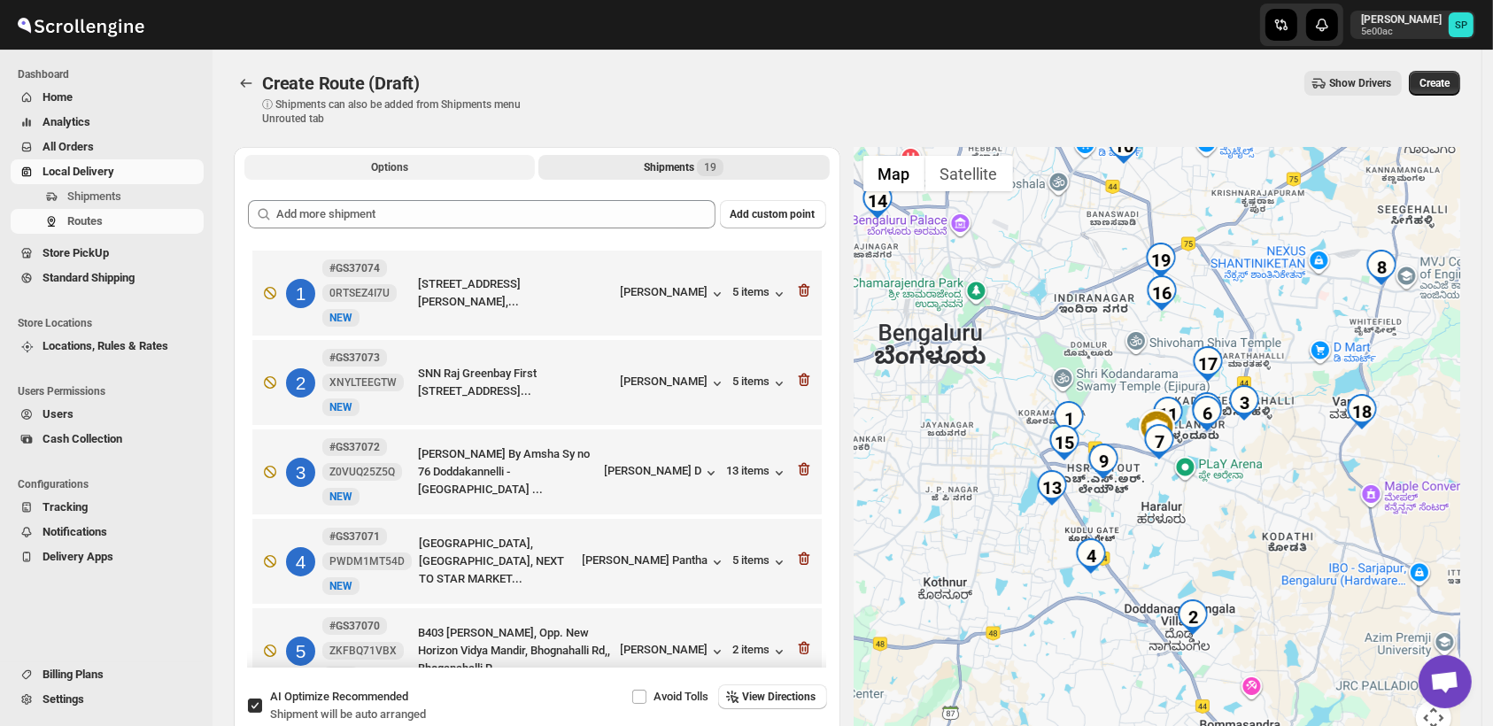
click at [382, 172] on span "Options" at bounding box center [389, 167] width 37 height 14
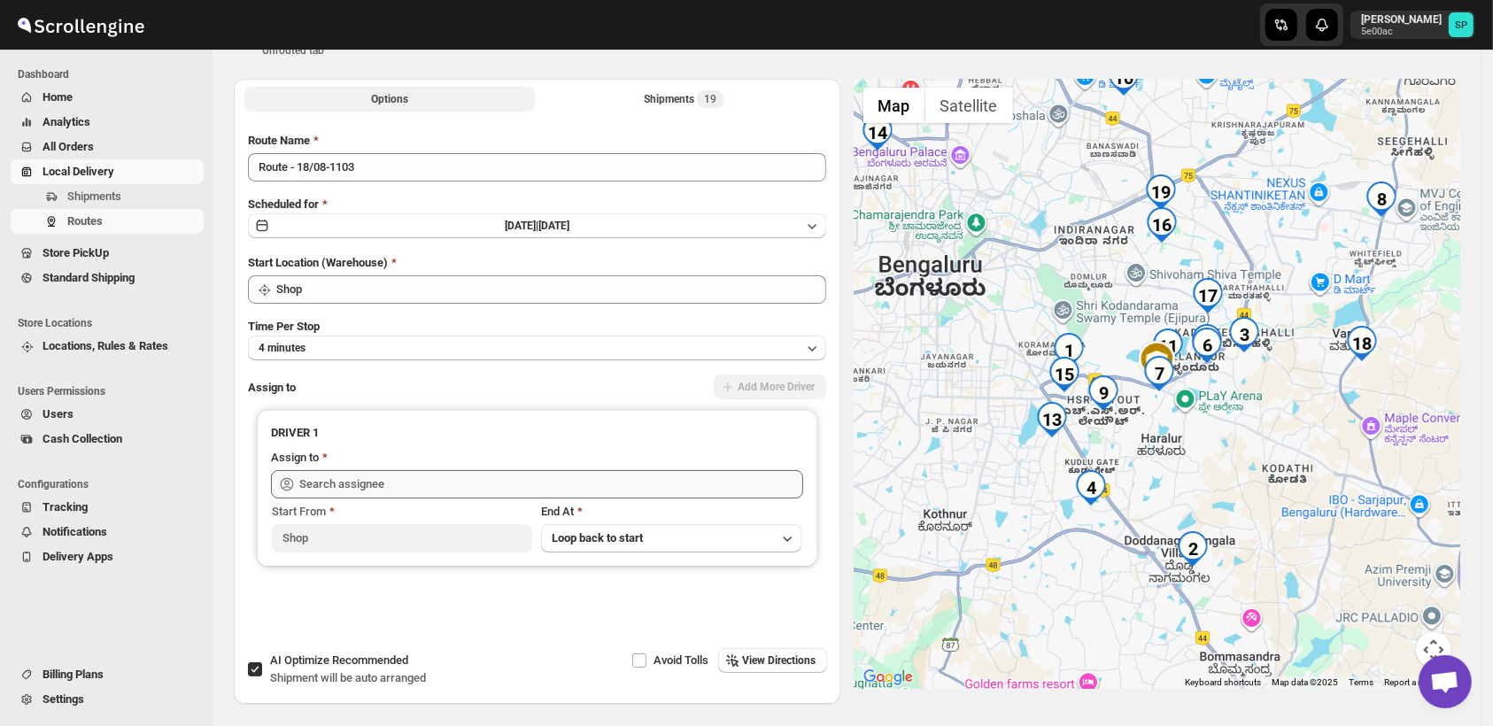
scroll to position [98, 0]
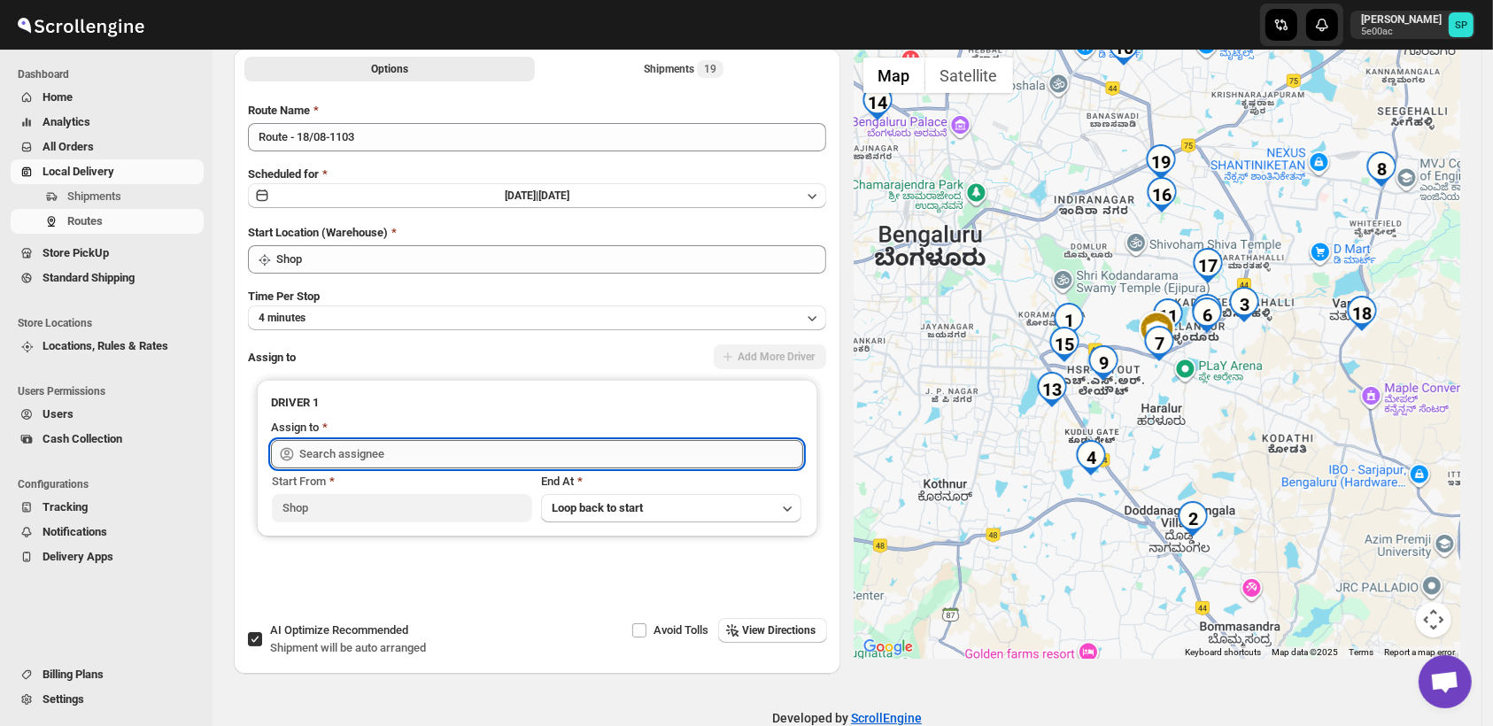
click at [451, 450] on input "text" at bounding box center [551, 454] width 504 height 28
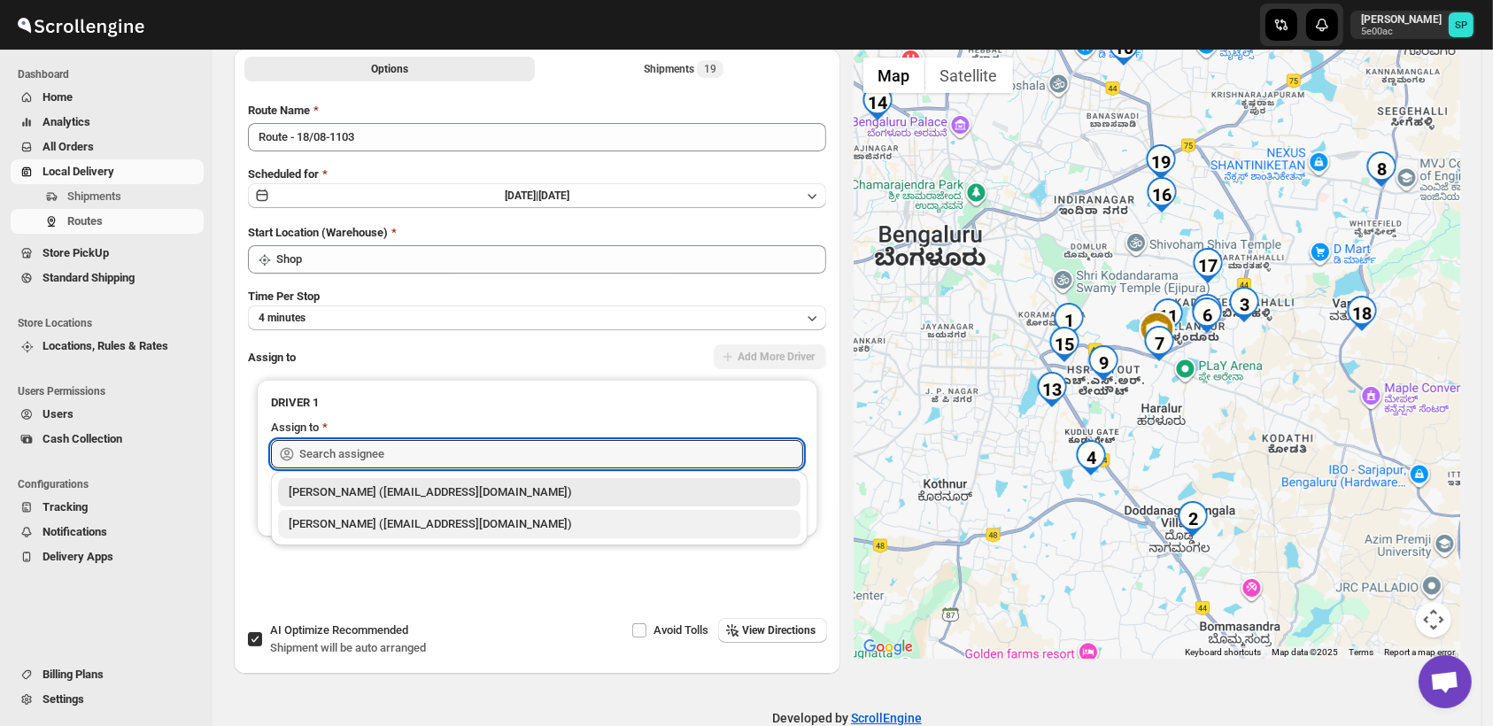
click at [453, 521] on div "[PERSON_NAME] ([EMAIL_ADDRESS][DOMAIN_NAME])" at bounding box center [539, 524] width 501 height 18
type input "[PERSON_NAME] ([EMAIL_ADDRESS][DOMAIN_NAME])"
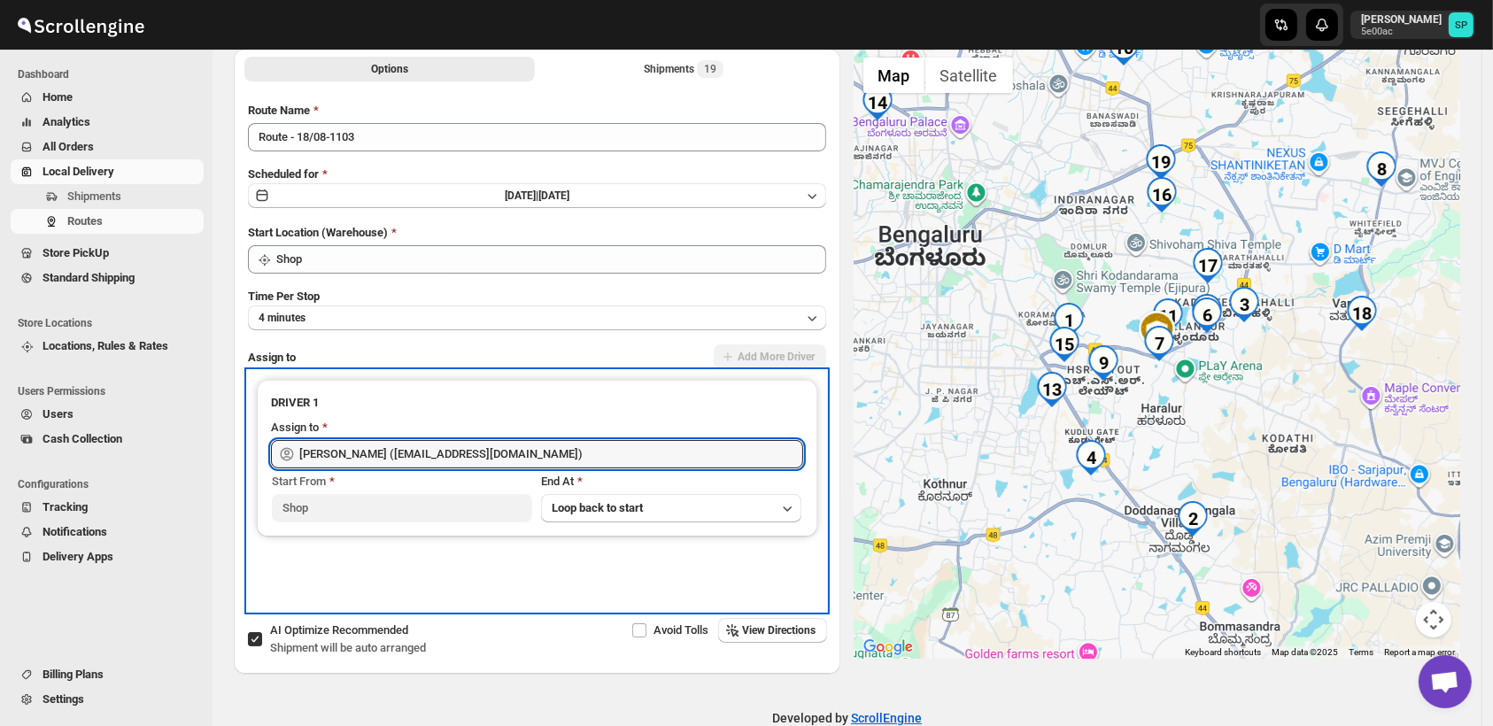
click at [668, 521] on div "DRIVER 1 Assign to [PERSON_NAME] ([EMAIL_ADDRESS][DOMAIN_NAME]) Start From Shop…" at bounding box center [537, 458] width 560 height 157
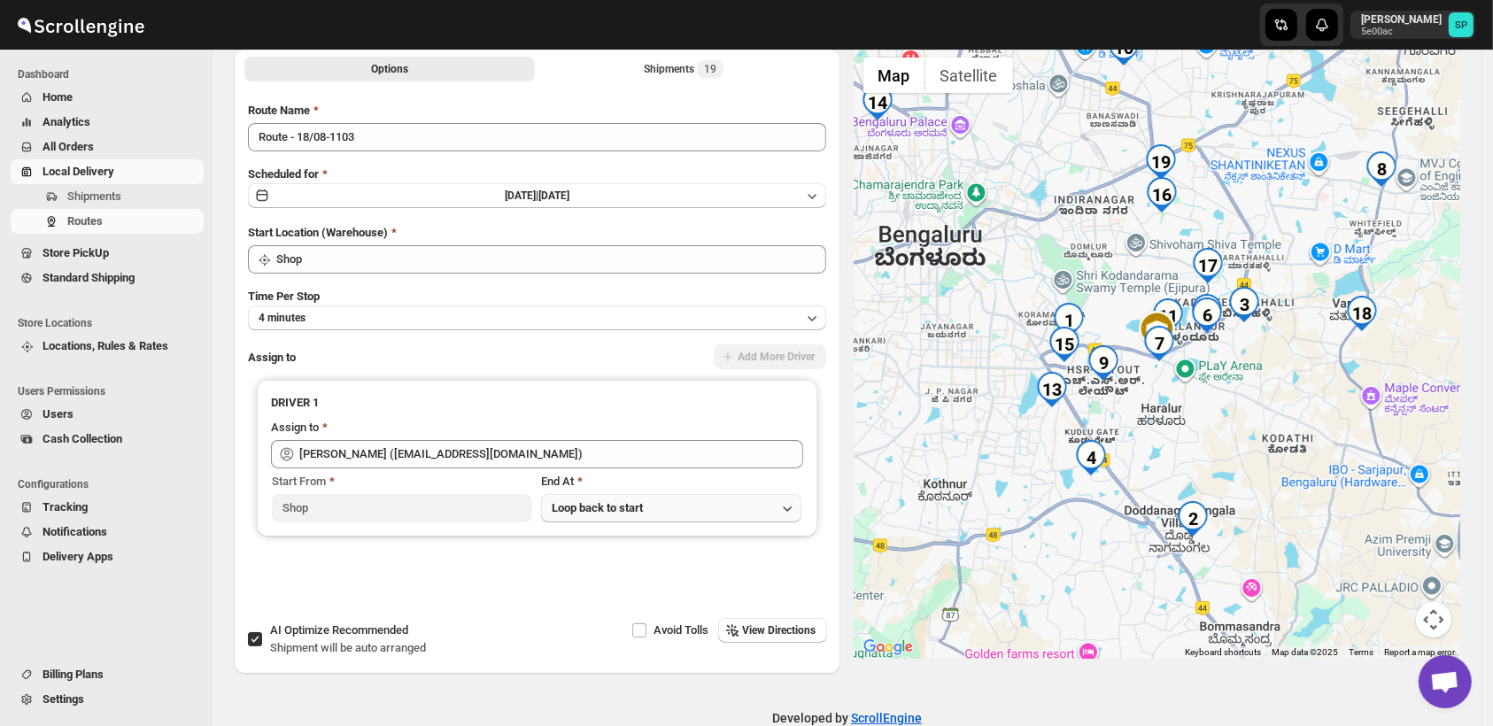
click at [612, 512] on span "Loop back to start" at bounding box center [597, 507] width 91 height 13
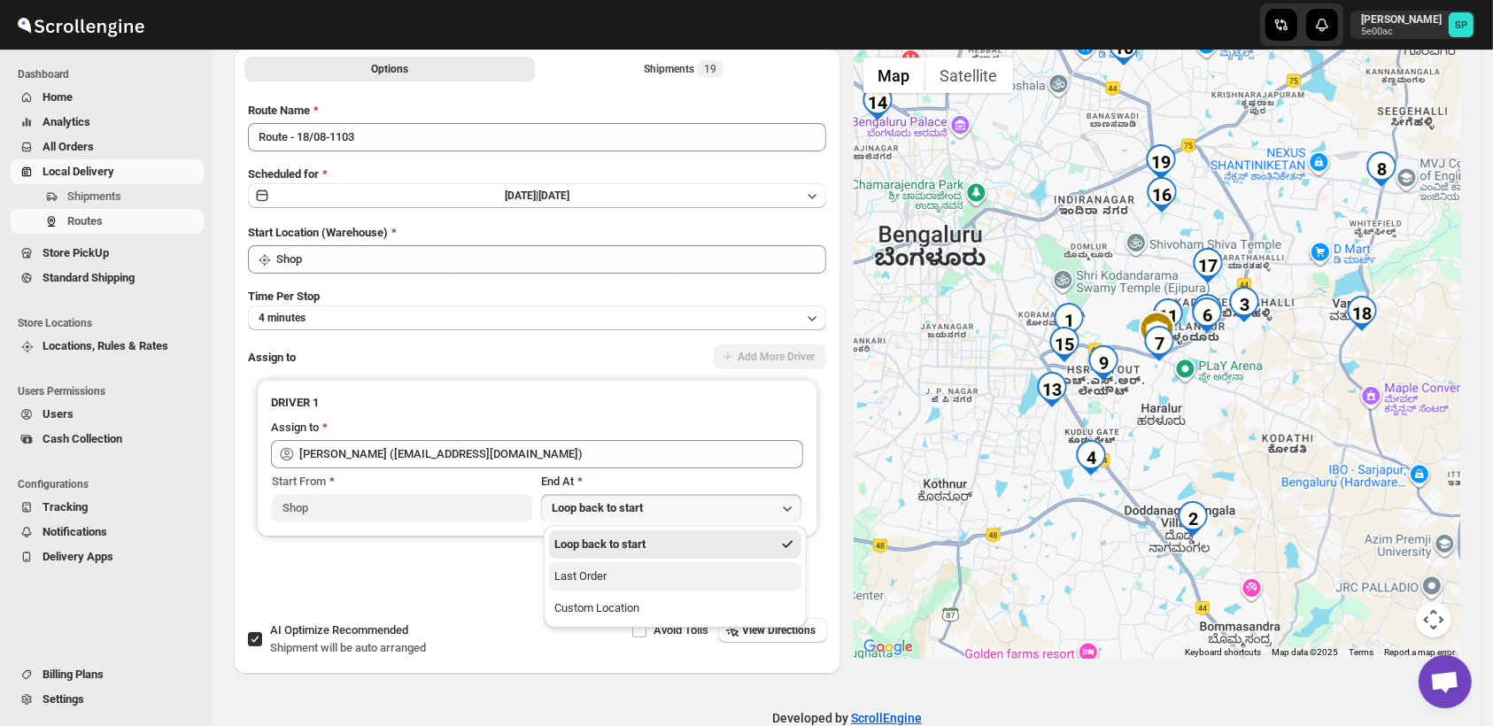
click at [612, 577] on button "Last Order" at bounding box center [675, 576] width 252 height 28
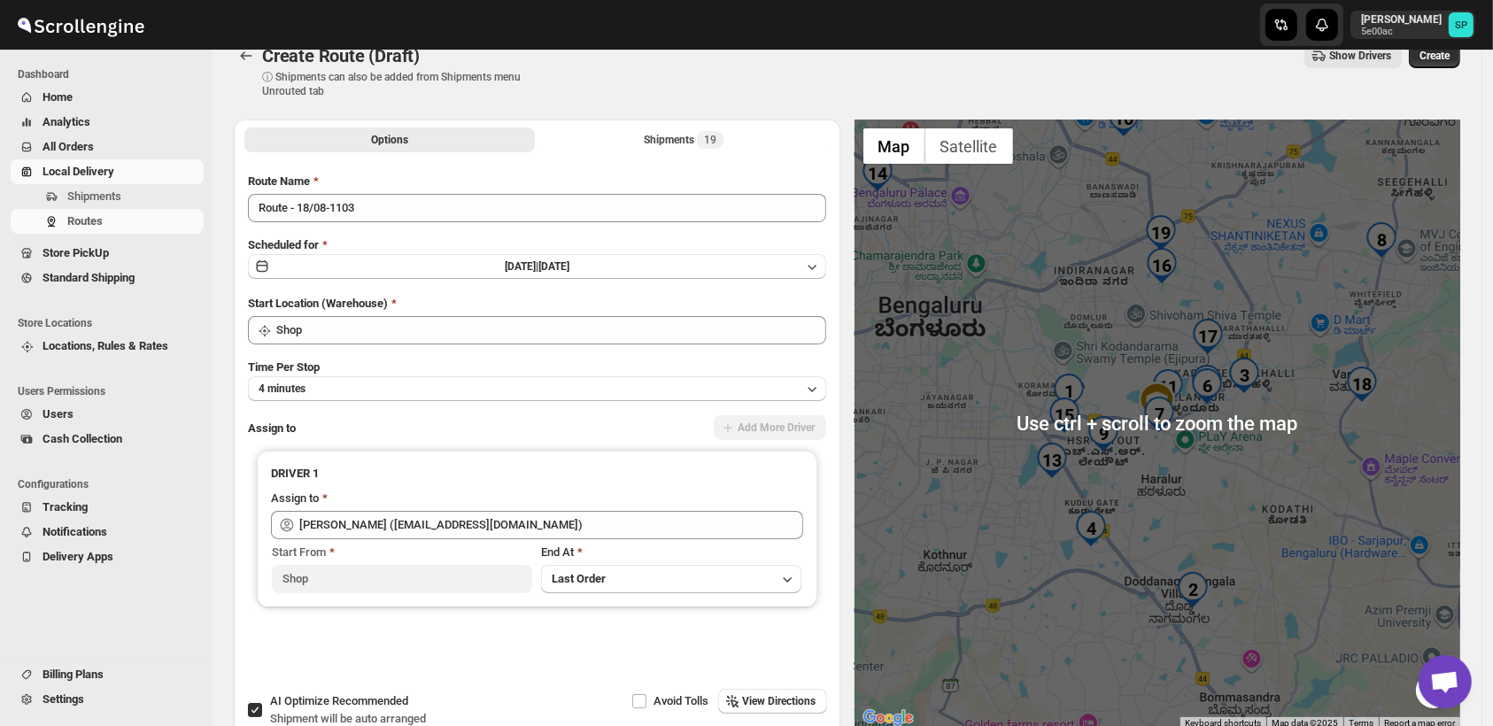
scroll to position [0, 0]
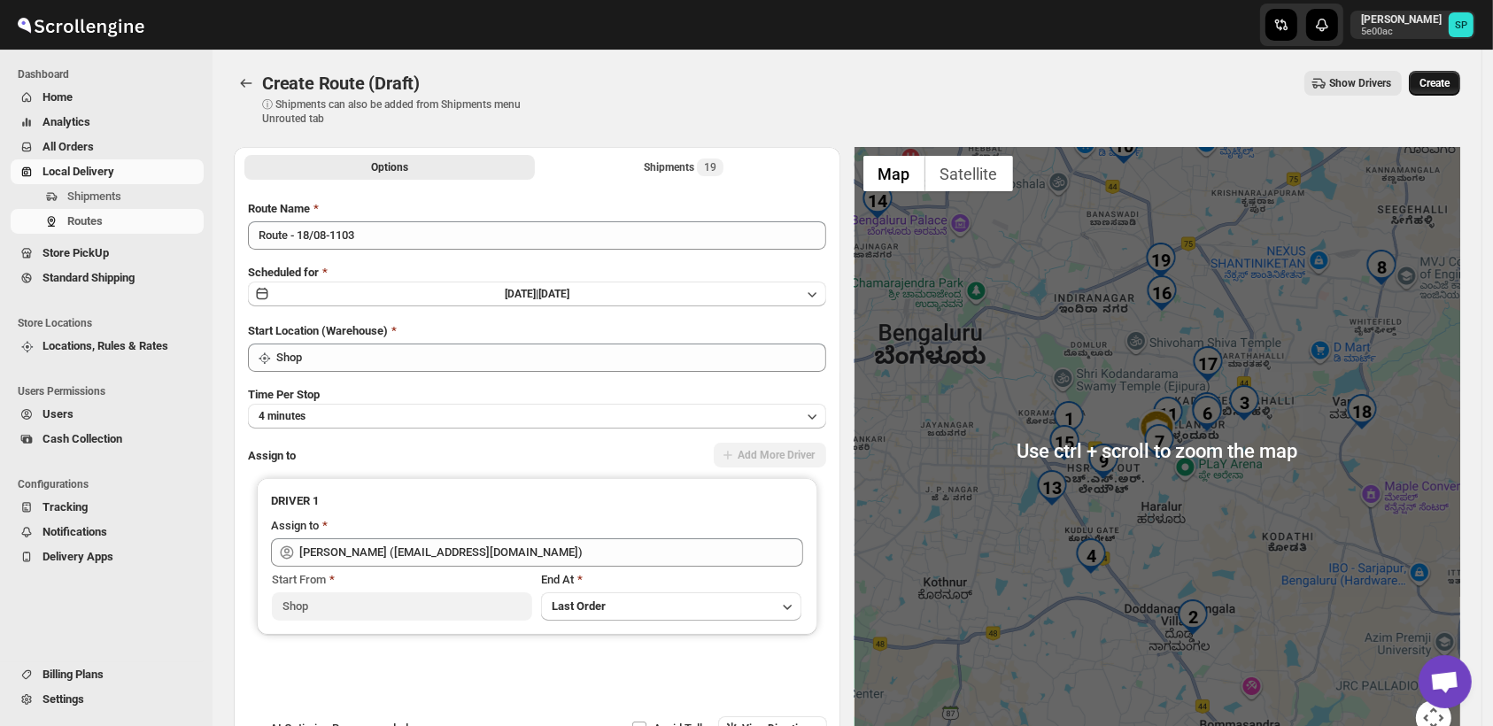
click at [1449, 85] on span "Create" at bounding box center [1434, 83] width 30 height 14
